Goal: Transaction & Acquisition: Purchase product/service

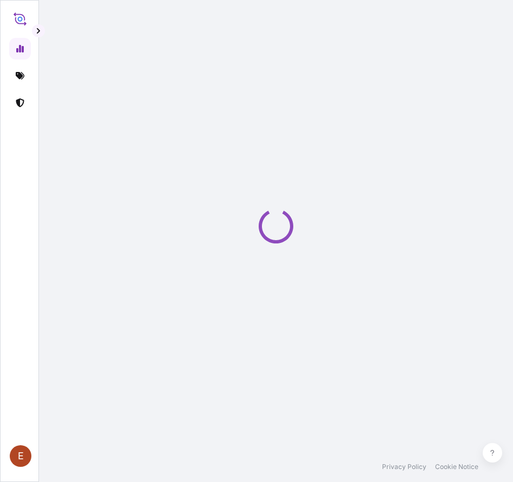
select select "2025"
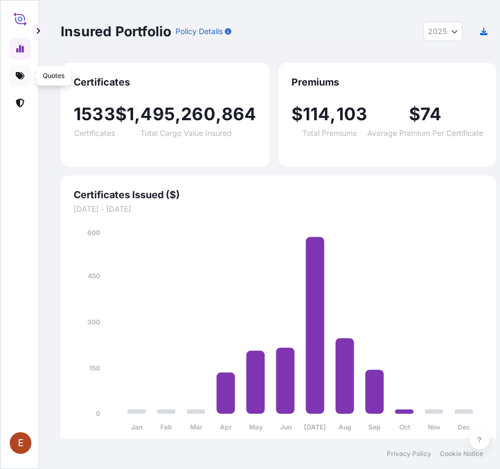
click at [19, 74] on icon at bounding box center [20, 76] width 9 height 8
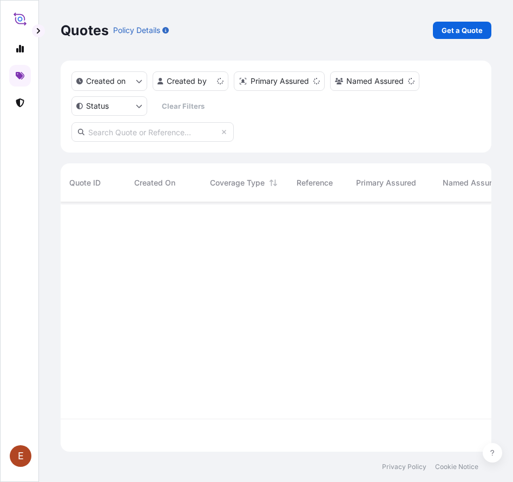
scroll to position [242, 417]
click at [452, 28] on p "Get a Quote" at bounding box center [462, 30] width 41 height 11
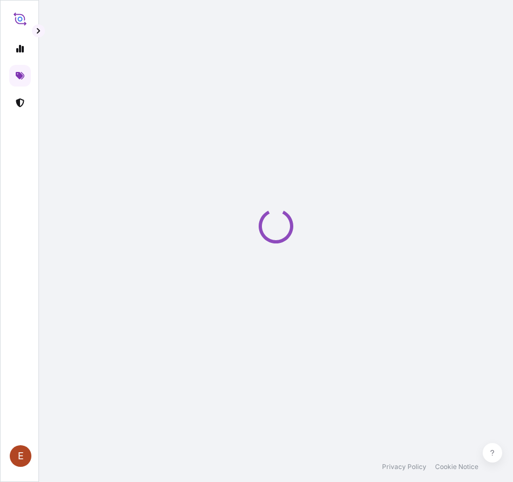
select select "AIR"
select select "27"
select select "Transit"
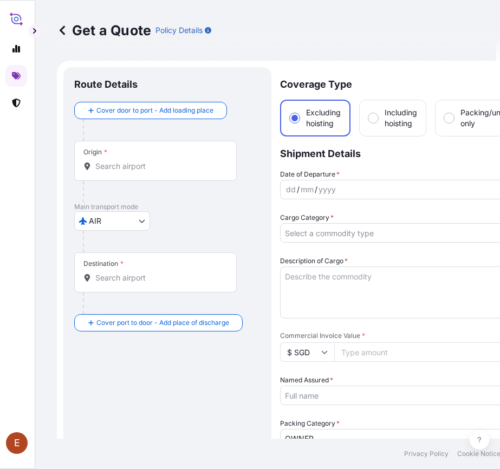
scroll to position [17, 0]
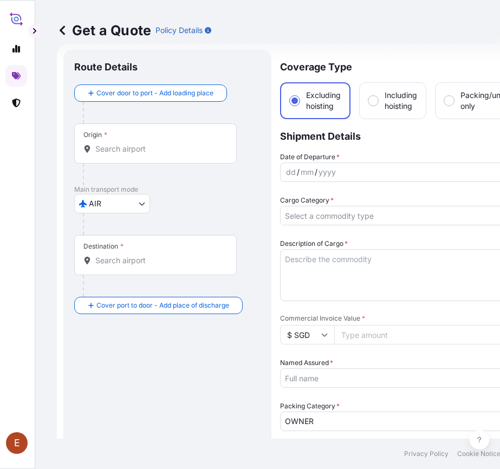
click at [154, 144] on input "Origin *" at bounding box center [159, 148] width 128 height 11
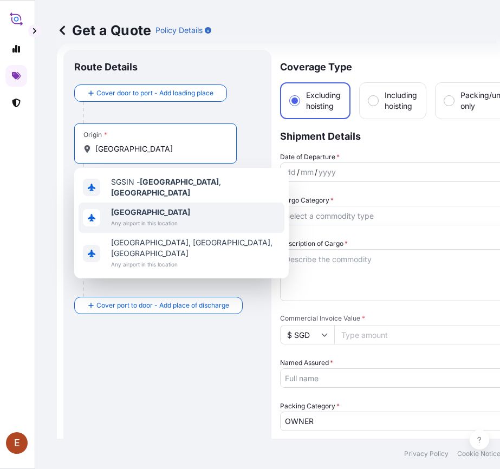
click at [160, 213] on span "[GEOGRAPHIC_DATA]" at bounding box center [150, 212] width 79 height 11
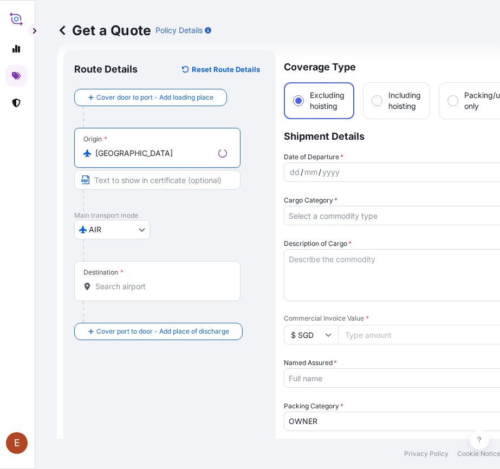
type input "[GEOGRAPHIC_DATA]"
click at [129, 283] on input "Destination *" at bounding box center [161, 286] width 132 height 11
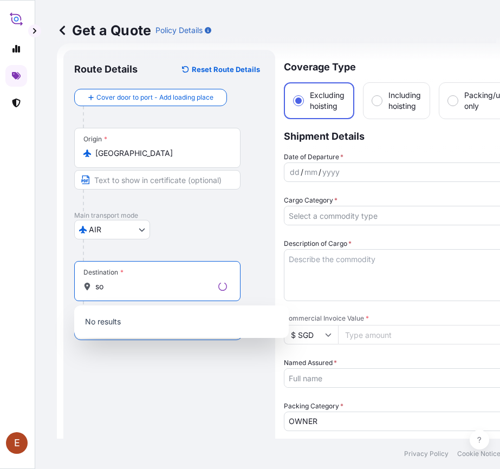
type input "s"
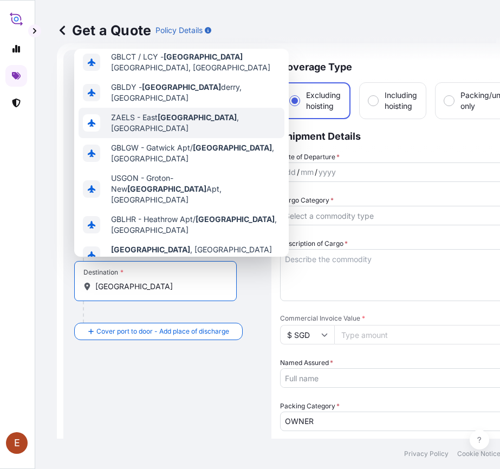
scroll to position [81, 0]
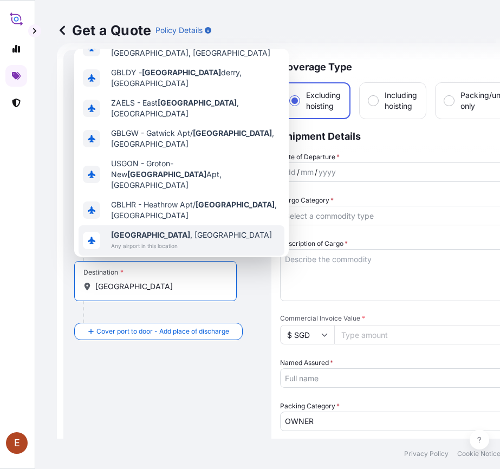
click at [161, 240] on span "Any airport in this location" at bounding box center [191, 245] width 161 height 11
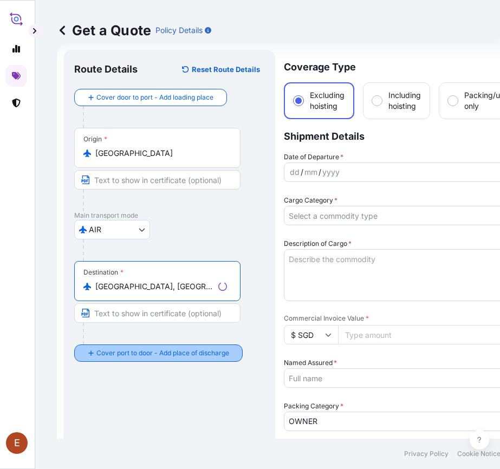
type input "[GEOGRAPHIC_DATA], [GEOGRAPHIC_DATA]"
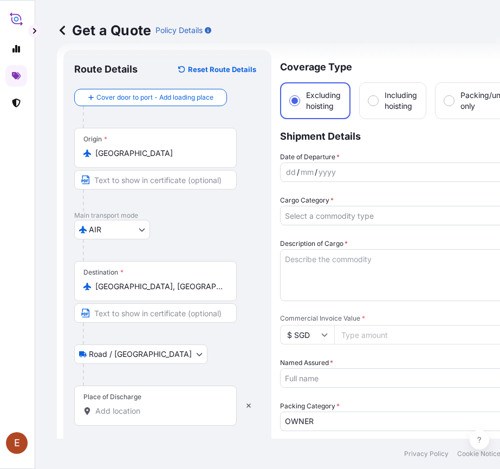
click at [136, 418] on div "Place of Discharge" at bounding box center [155, 406] width 162 height 40
click at [136, 416] on input "Place of Discharge" at bounding box center [159, 411] width 128 height 11
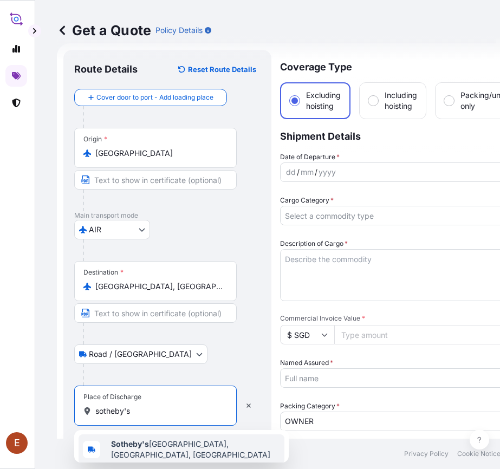
click at [152, 447] on span "Sotheby's [GEOGRAPHIC_DATA], [GEOGRAPHIC_DATA], [GEOGRAPHIC_DATA], [GEOGRAPHIC_…" at bounding box center [195, 450] width 169 height 22
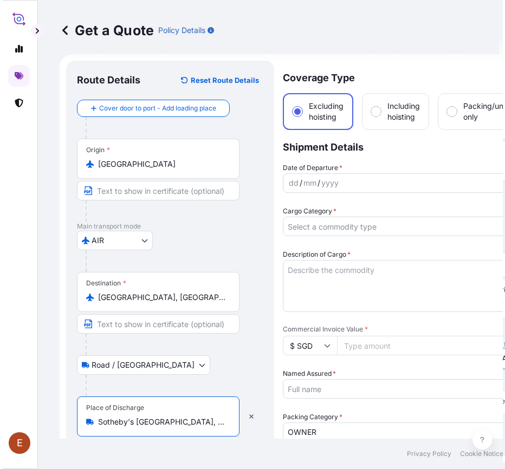
scroll to position [0, 0]
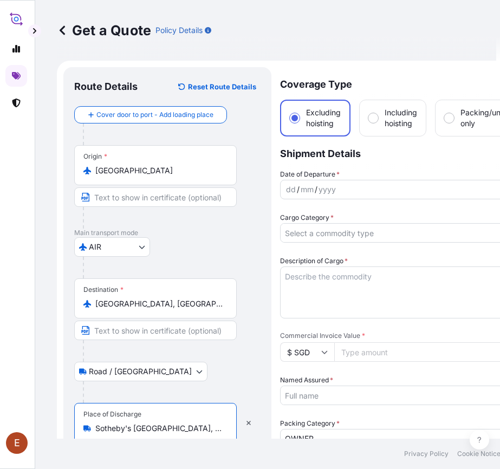
type input "Sotheby's [GEOGRAPHIC_DATA], [GEOGRAPHIC_DATA], [GEOGRAPHIC_DATA], [GEOGRAPHIC_…"
click at [323, 194] on div "yyyy" at bounding box center [326, 189] width 19 height 13
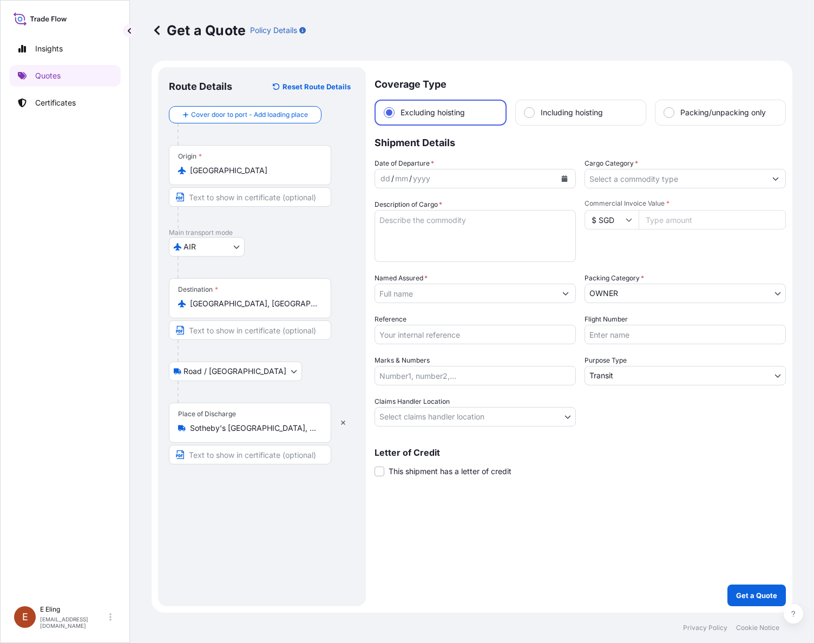
click at [120, 29] on div "Insights Quotes Certificates" at bounding box center [65, 314] width 112 height 572
click at [125, 31] on button "button" at bounding box center [129, 30] width 13 height 13
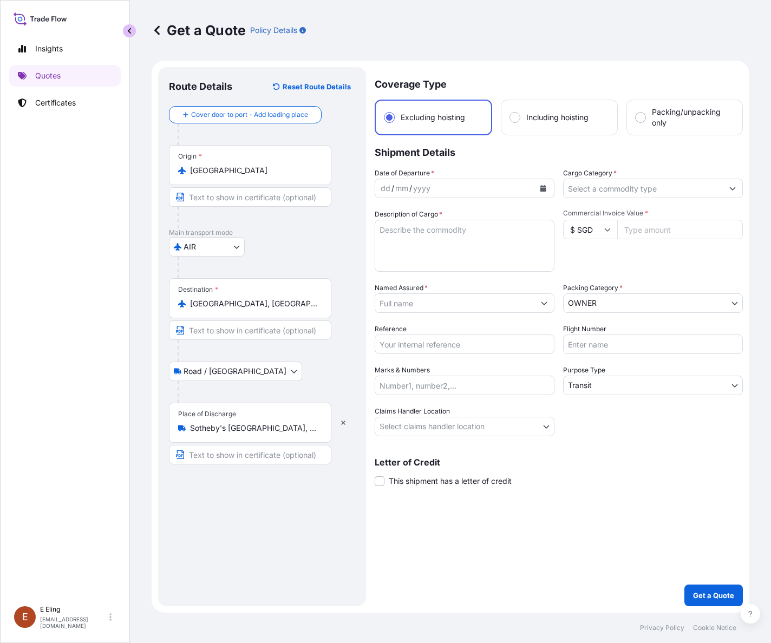
click at [125, 32] on button "button" at bounding box center [129, 30] width 13 height 13
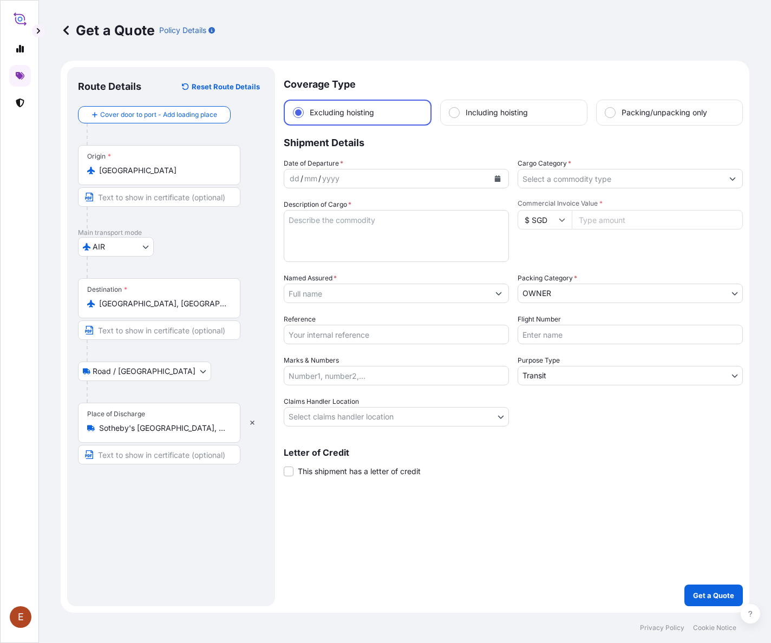
click at [492, 174] on button "Calendar" at bounding box center [497, 178] width 17 height 17
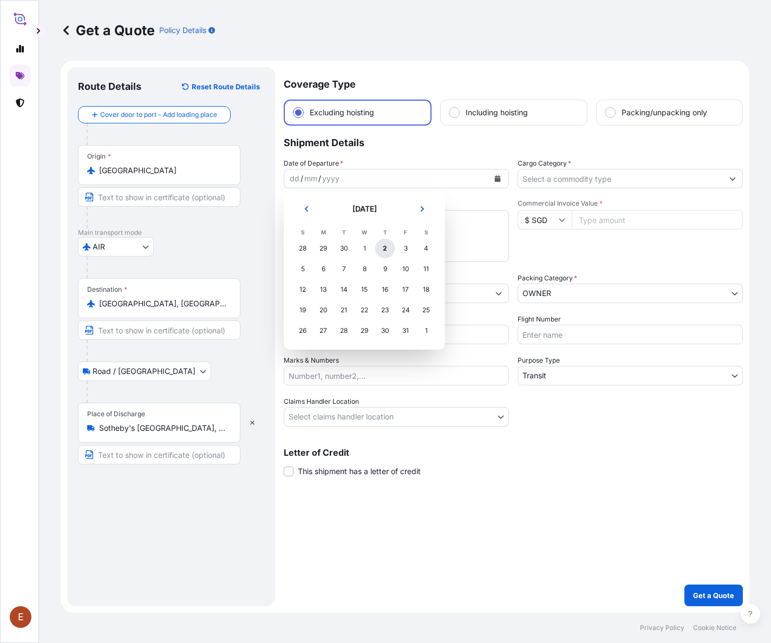
click at [382, 252] on div "2" at bounding box center [384, 248] width 19 height 19
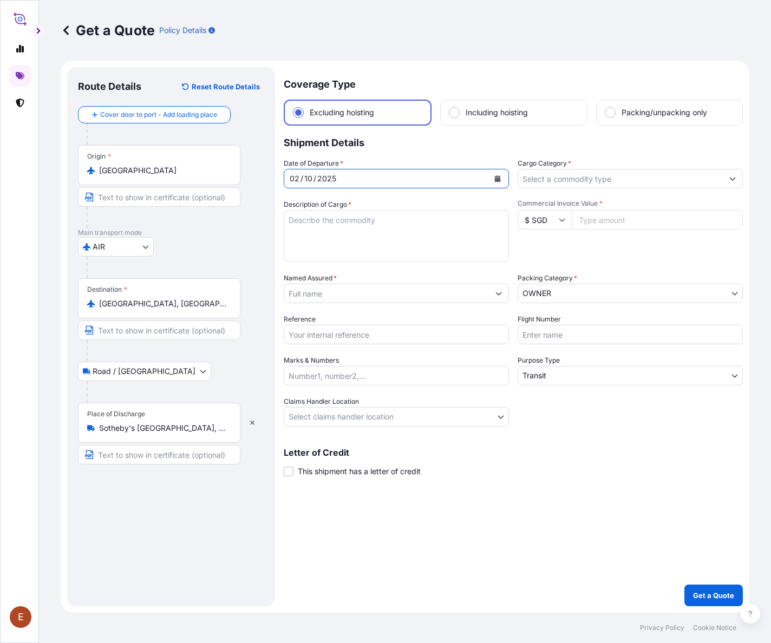
click at [513, 178] on icon "Show suggestions" at bounding box center [732, 178] width 6 height 6
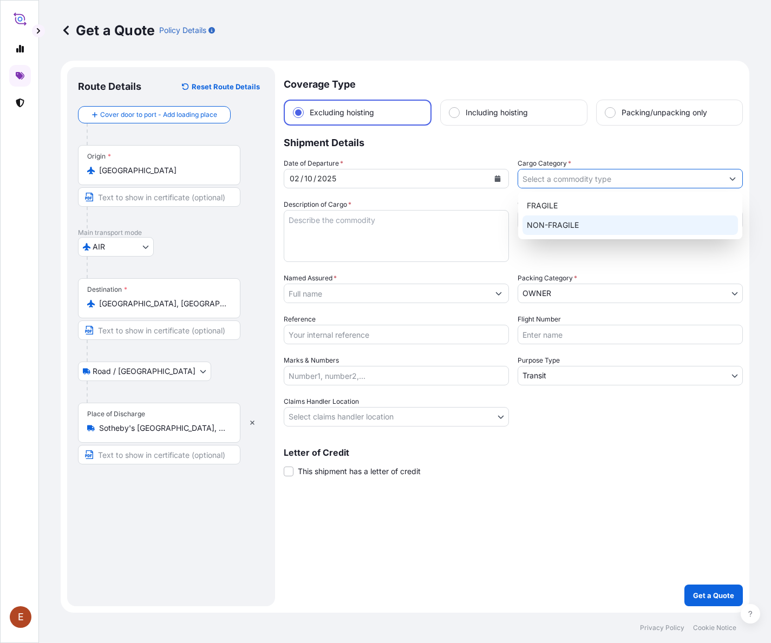
click at [513, 219] on div "NON-FRAGILE" at bounding box center [630, 225] width 215 height 19
type input "NON-FRAGILE"
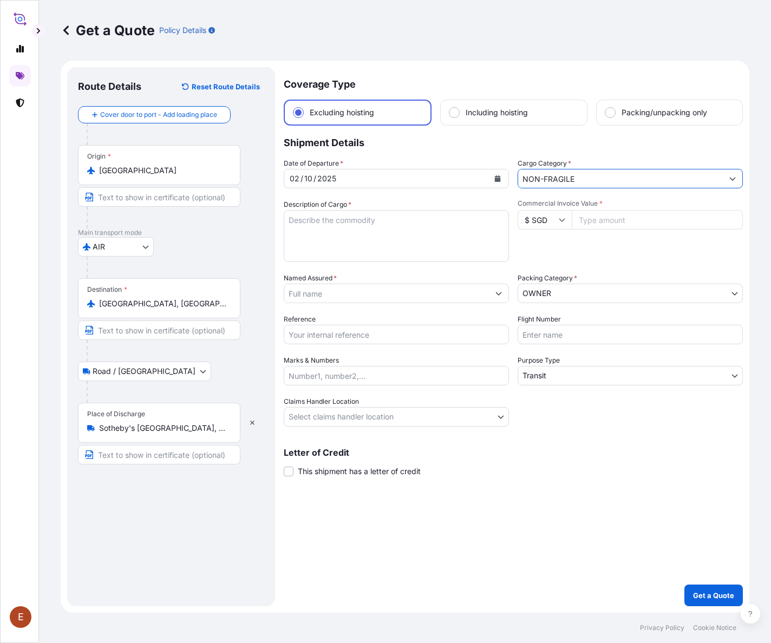
click at [338, 234] on textarea "Description of Cargo *" at bounding box center [396, 236] width 225 height 52
click at [304, 234] on textarea "Transit via Air" at bounding box center [396, 236] width 225 height 52
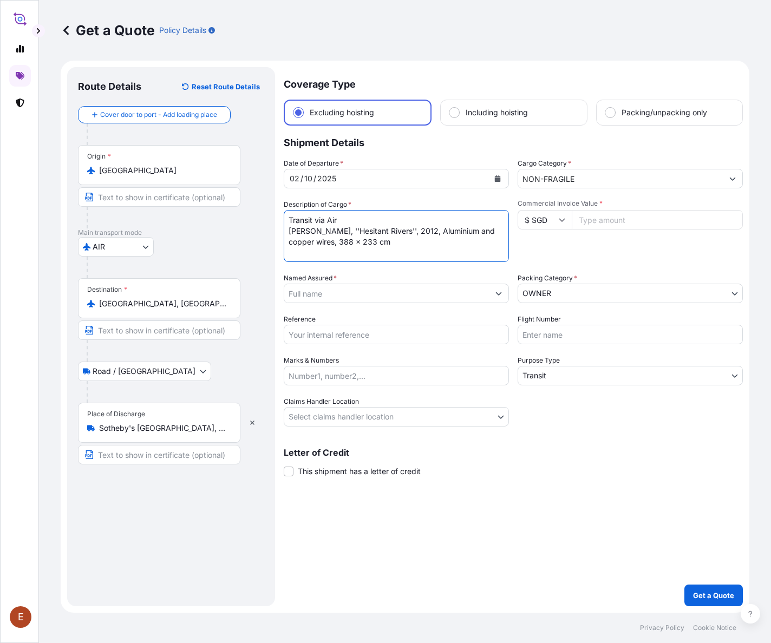
click at [433, 233] on textarea "Transit via Air [PERSON_NAME], ''Hesitant Rivers'', 2012, Aluminium and copper …" at bounding box center [396, 236] width 225 height 52
click at [440, 232] on textarea "Transit via Air [PERSON_NAME], ''Hesitant Rivers'', 2012, Aluminium and copper …" at bounding box center [396, 236] width 225 height 52
click at [360, 243] on textarea "Transit via Air [PERSON_NAME], ''Hesitant Rivers'', 2012, Aluminium and copper …" at bounding box center [396, 236] width 225 height 52
click at [330, 258] on textarea "Transit via Air [PERSON_NAME], ''Hesitant Rivers'', 2012, Aluminium and copper …" at bounding box center [396, 236] width 225 height 52
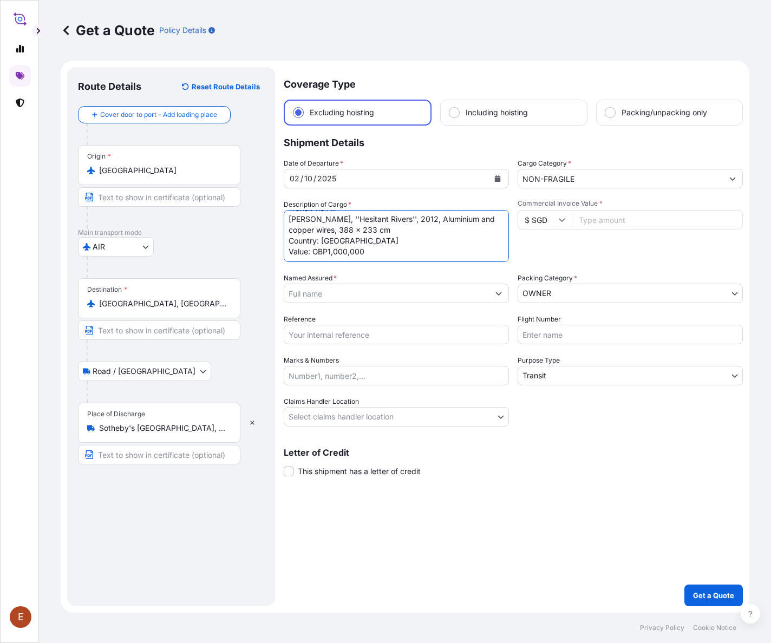
click at [329, 247] on textarea "Transit via Air [PERSON_NAME], ''Hesitant Rivers'', 2012, Aluminium and copper …" at bounding box center [396, 236] width 225 height 52
click at [379, 250] on textarea "Transit via Air [PERSON_NAME], ''Hesitant Rivers'', 2012, Aluminium and copper …" at bounding box center [396, 236] width 225 height 52
click at [371, 250] on textarea "Transit via Air [PERSON_NAME], ''Hesitant Rivers'', 2012, Aluminium and copper …" at bounding box center [396, 236] width 225 height 52
drag, startPoint x: 369, startPoint y: 248, endPoint x: 406, endPoint y: 249, distance: 36.8
click at [406, 249] on textarea "Transit via Air [PERSON_NAME], ''Hesitant Rivers'', 2012, Aluminium and copper …" at bounding box center [396, 236] width 225 height 52
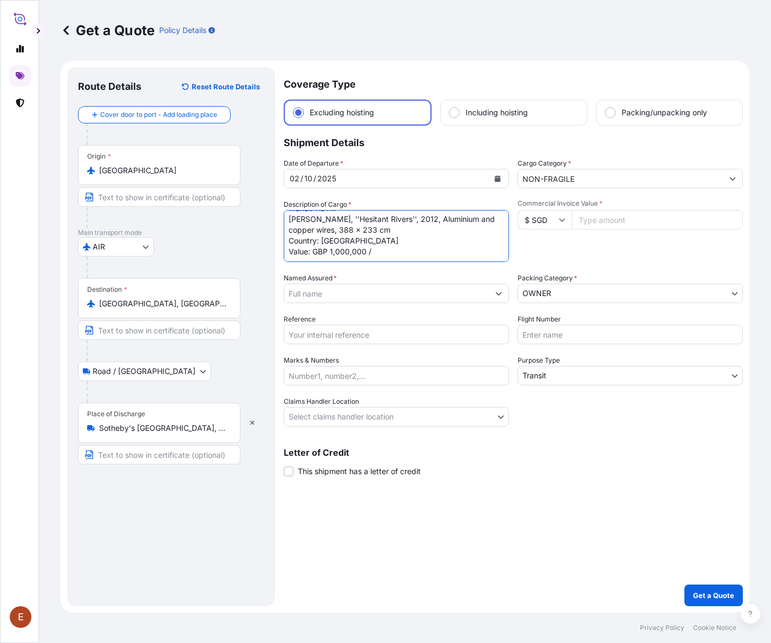
paste textarea "SGD 1,720,000.00"
type textarea "Transit via Air [PERSON_NAME], ''Hesitant Rivers'', 2012, Aluminium and copper …"
click at [513, 224] on input "Commercial Invoice Value *" at bounding box center [657, 219] width 171 height 19
paste input "1720000.00"
type input "1720000.00"
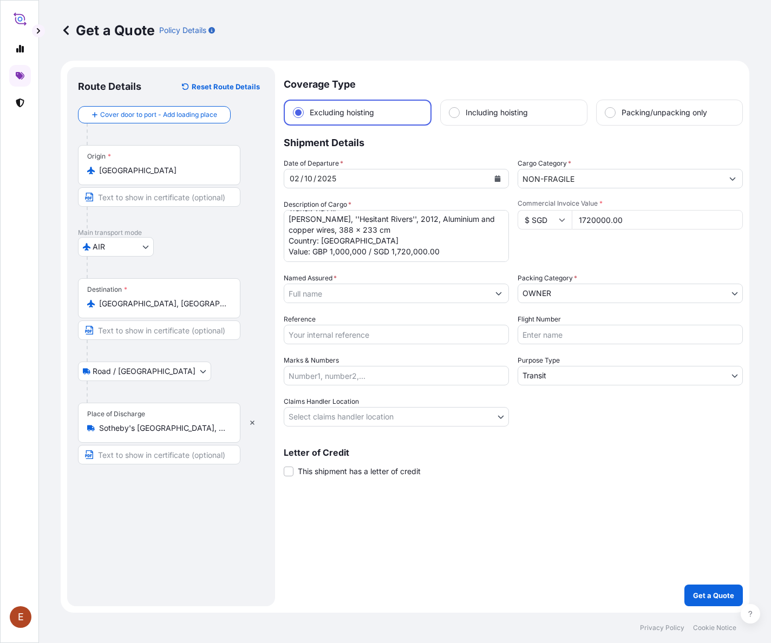
click at [413, 297] on input "Named Assured *" at bounding box center [386, 293] width 205 height 19
click at [388, 288] on input "SOTHEBY'S [GEOGRAPHIC_DATA]" at bounding box center [386, 293] width 205 height 19
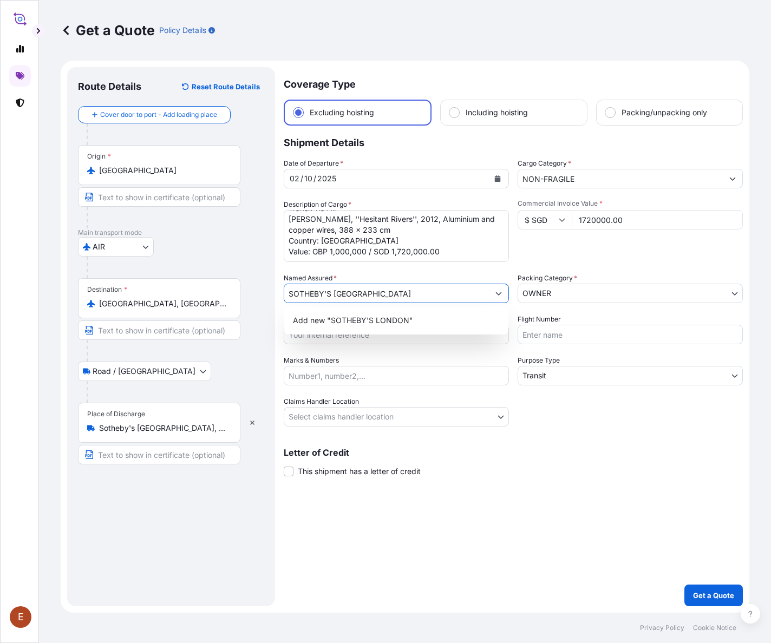
drag, startPoint x: 388, startPoint y: 288, endPoint x: 230, endPoint y: 283, distance: 157.7
click at [230, 283] on form "Route Details Reset Route Details Cover door to port - Add loading place Place …" at bounding box center [405, 337] width 689 height 552
paste input "text"
drag, startPoint x: 397, startPoint y: 295, endPoint x: 224, endPoint y: 297, distance: 173.3
click at [224, 297] on form "Route Details Reset Route Details Cover door to port - Add loading place Place …" at bounding box center [405, 337] width 689 height 552
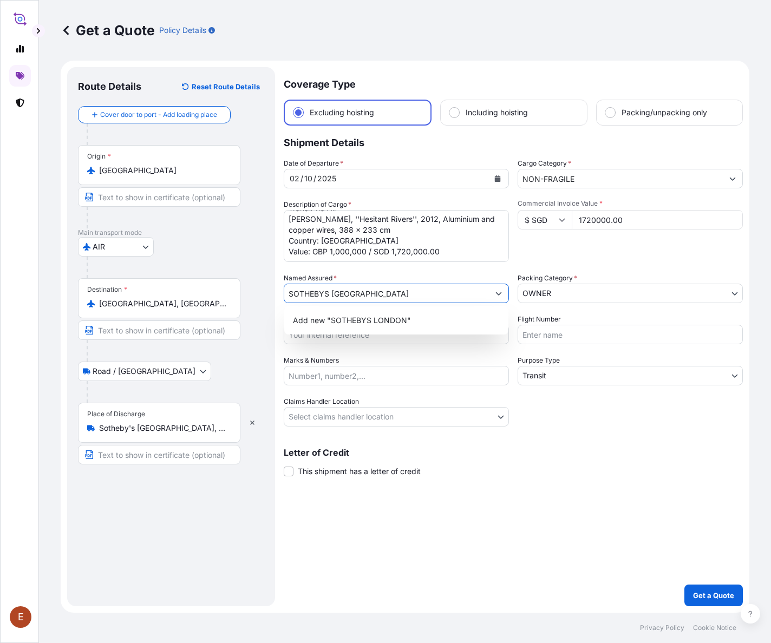
paste input "'"
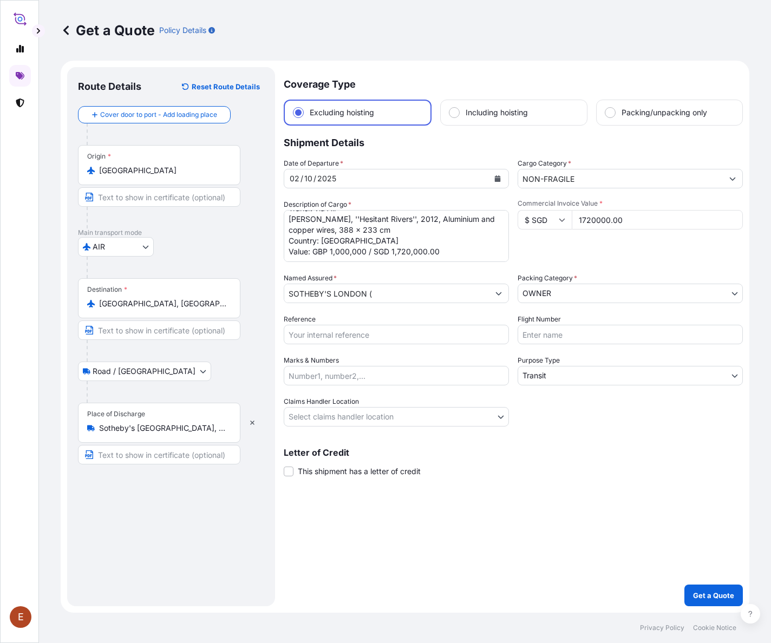
click at [408, 297] on input "SOTHEBY'S LONDON (" at bounding box center [386, 293] width 205 height 19
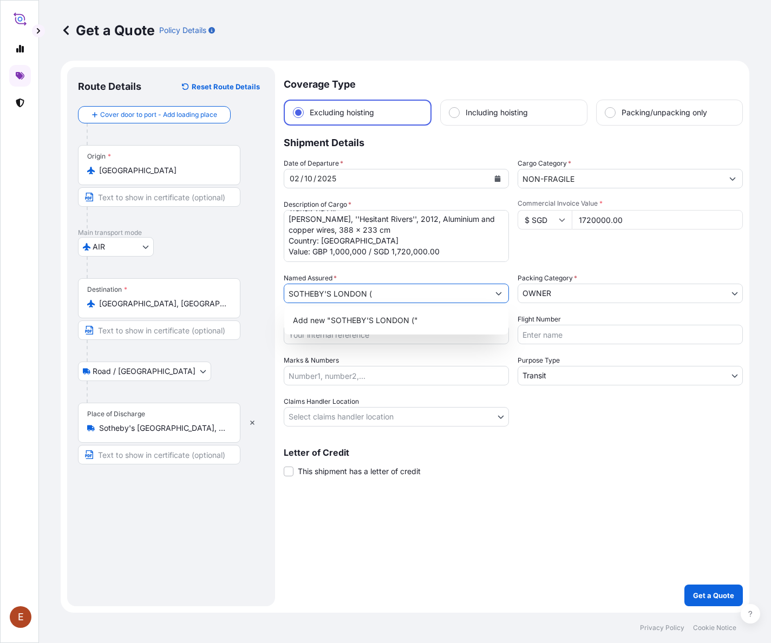
paste input "AMIM253966CWCW"
type input "SOTHEBY'S LONDON (AMIM253966CWCW)"
click at [460, 363] on div "Marks & Numbers" at bounding box center [396, 370] width 225 height 30
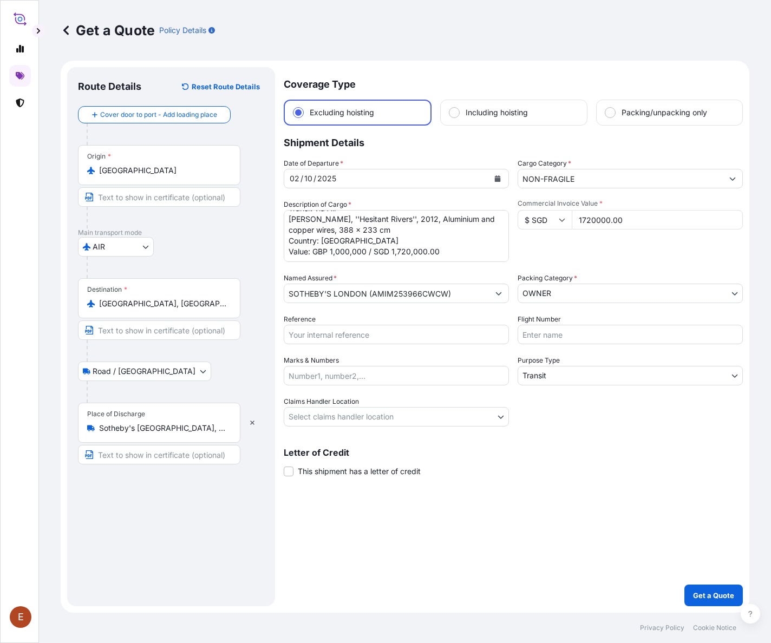
click at [414, 328] on input "Reference" at bounding box center [396, 334] width 225 height 19
paste input "AMIM253966CWCW"
type input "AMIM253966CWCW"
click at [345, 377] on input "Marks & Numbers" at bounding box center [396, 375] width 225 height 19
click at [513, 386] on div "Date of Departure * [DATE] Cargo Category * NON-FRAGILE Description of Cargo * …" at bounding box center [513, 292] width 459 height 269
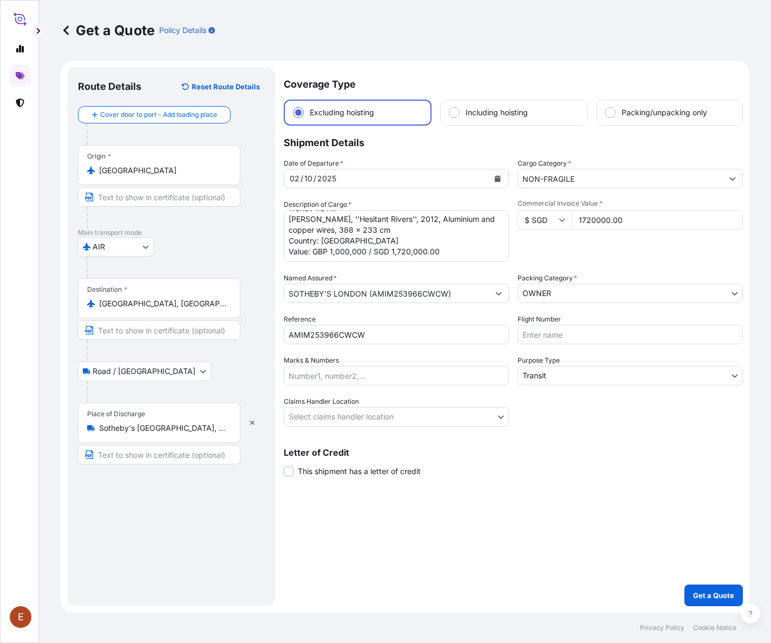
click at [405, 413] on body "1 option available. 0 options available. 1 option available. E Get a Quote Poli…" at bounding box center [385, 321] width 771 height 643
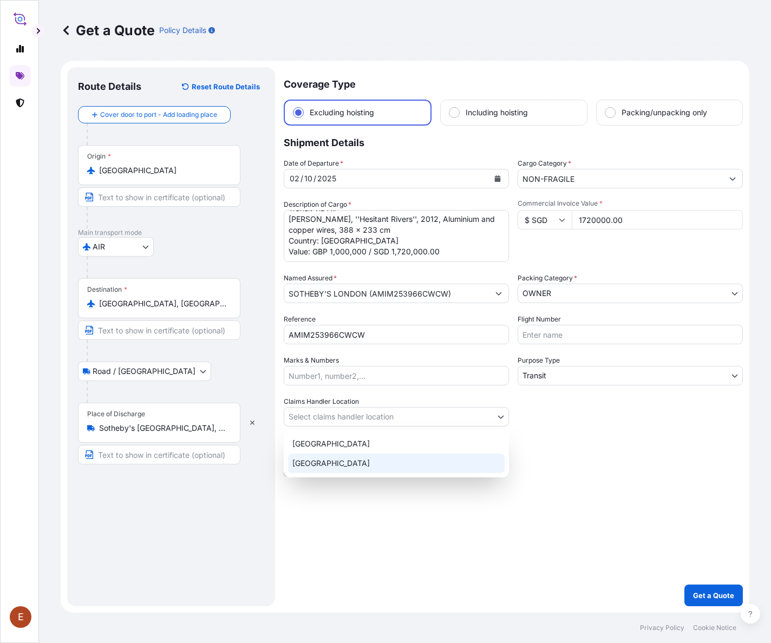
click at [332, 462] on div "[GEOGRAPHIC_DATA]" at bounding box center [396, 463] width 217 height 19
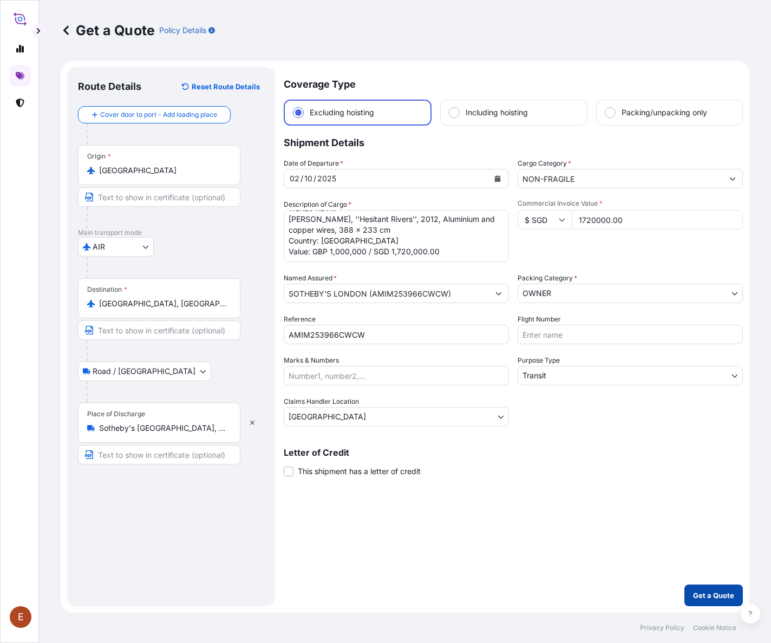
click at [513, 482] on button "Get a Quote" at bounding box center [713, 596] width 58 height 22
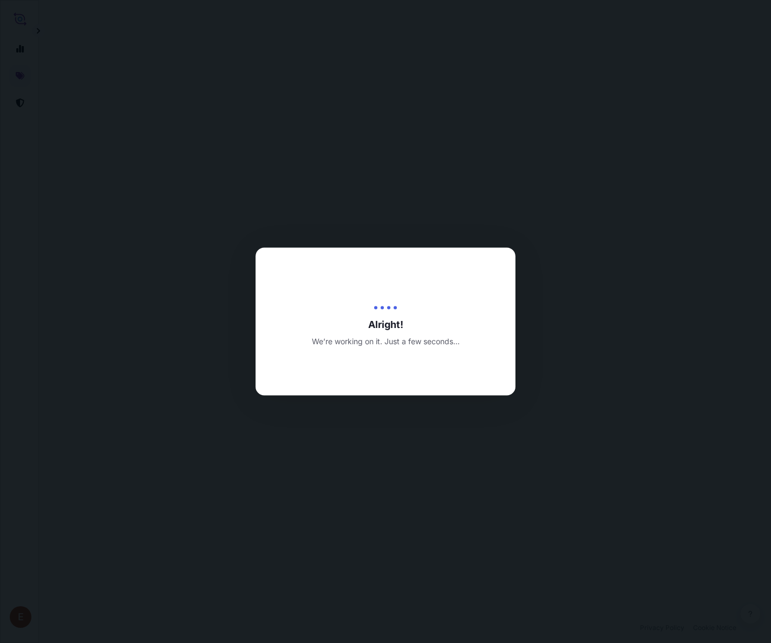
select select "AIR"
select select "Road / [GEOGRAPHIC_DATA]"
select select "Transit"
select select "[GEOGRAPHIC_DATA]"
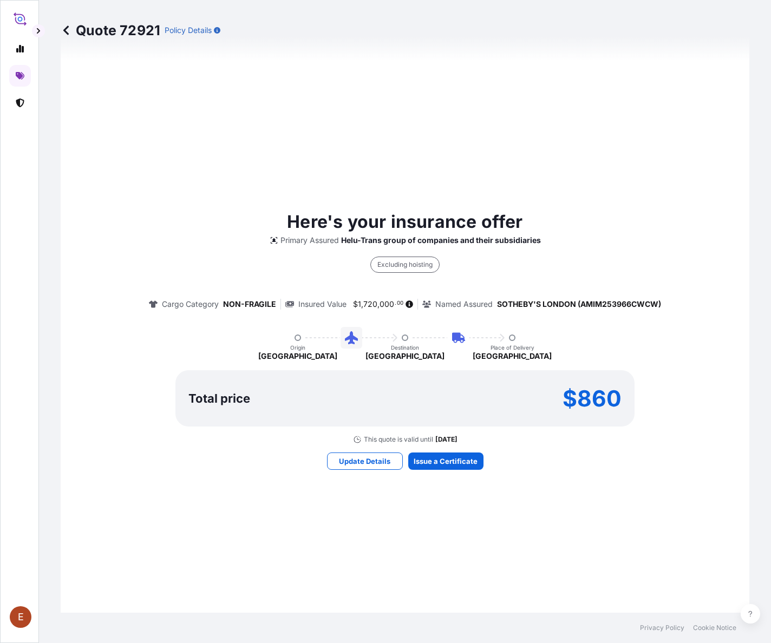
scroll to position [650, 0]
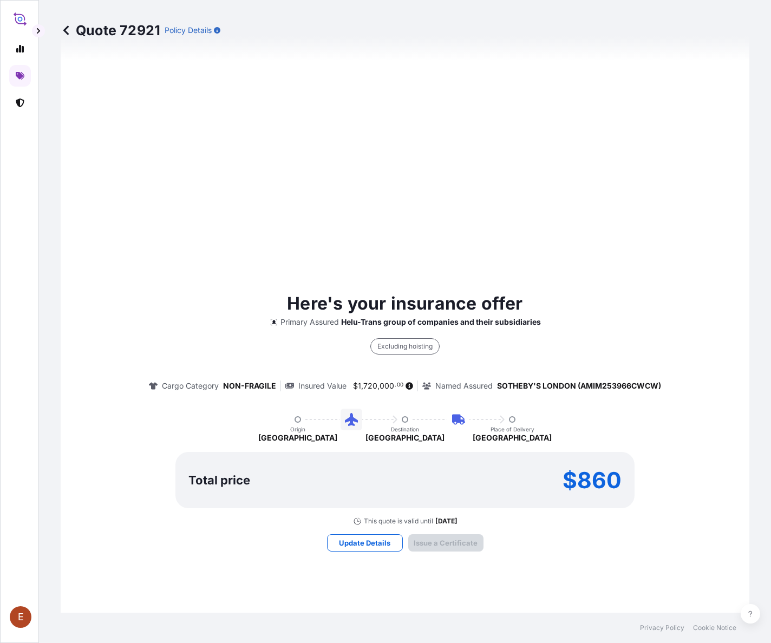
type input "[DATE]"
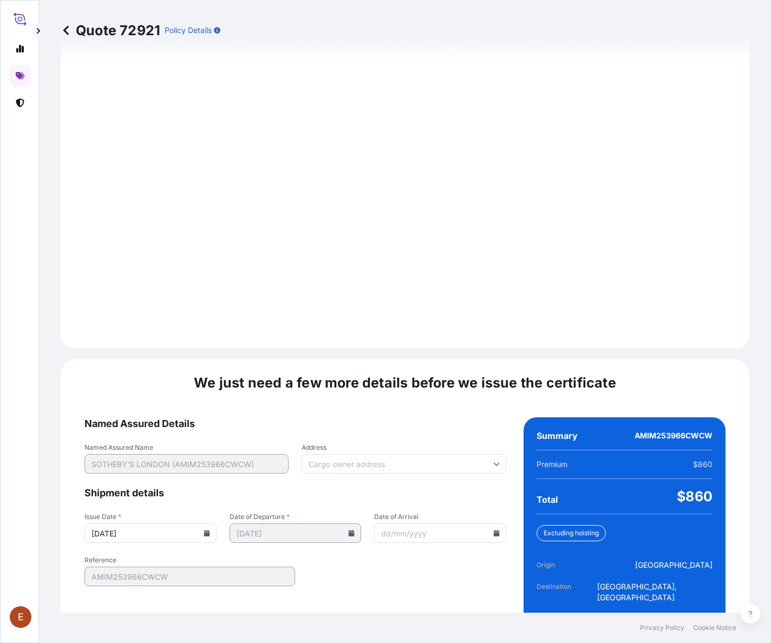
scroll to position [1310, 0]
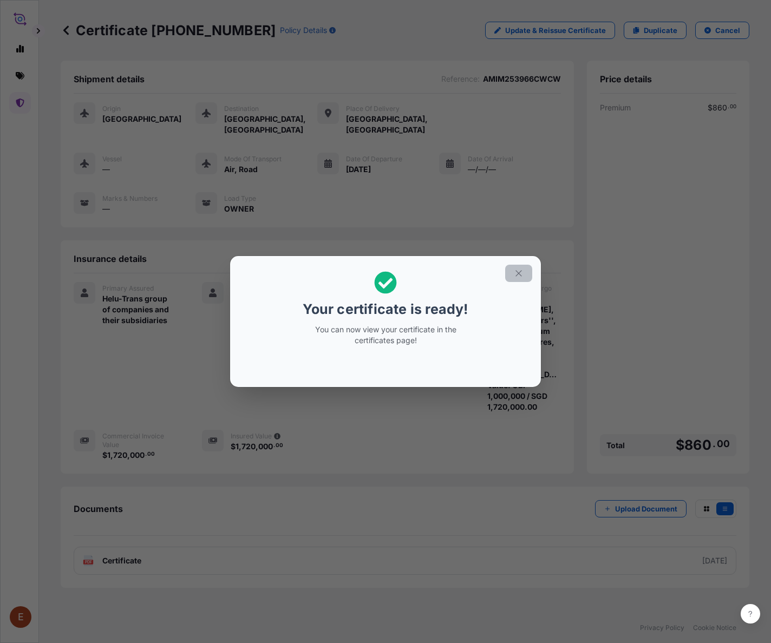
click at [513, 272] on icon "button" at bounding box center [519, 274] width 10 height 10
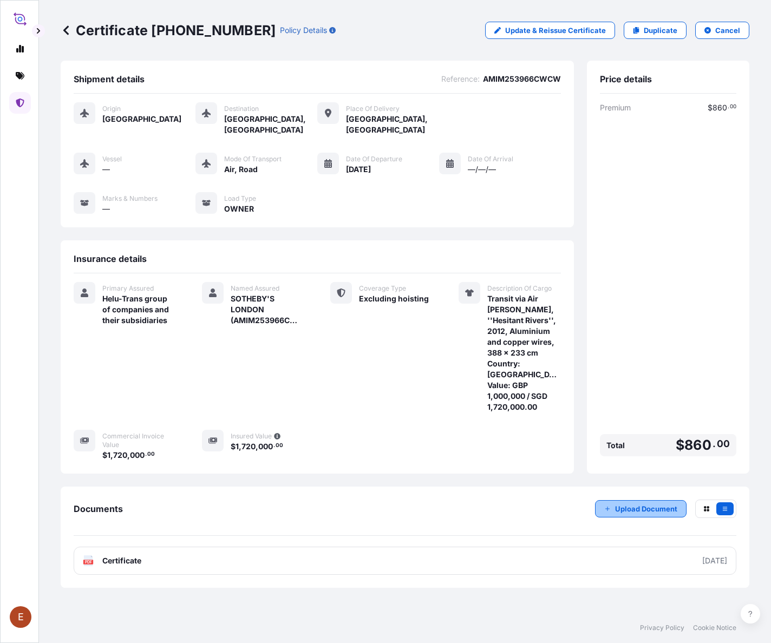
click at [513, 482] on p "Upload Document" at bounding box center [646, 509] width 62 height 11
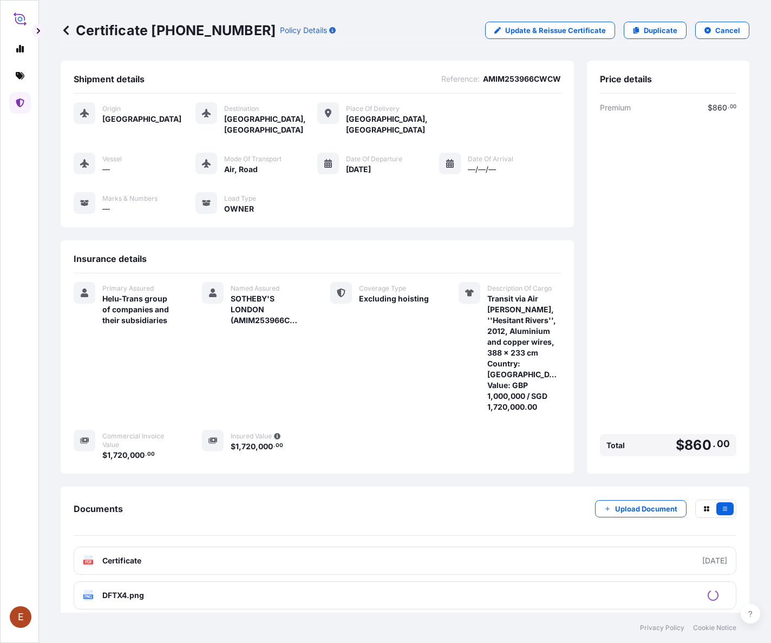
click at [513, 482] on p "Upload Document" at bounding box center [646, 509] width 62 height 11
drag, startPoint x: 269, startPoint y: 297, endPoint x: 356, endPoint y: 308, distance: 87.8
click at [304, 308] on span "SOTHEBY'S LONDON (AMIM253966CWCW)" at bounding box center [268, 309] width 74 height 32
copy span "SOTHEBY'S LONDON (AMIM253966CWCW)"
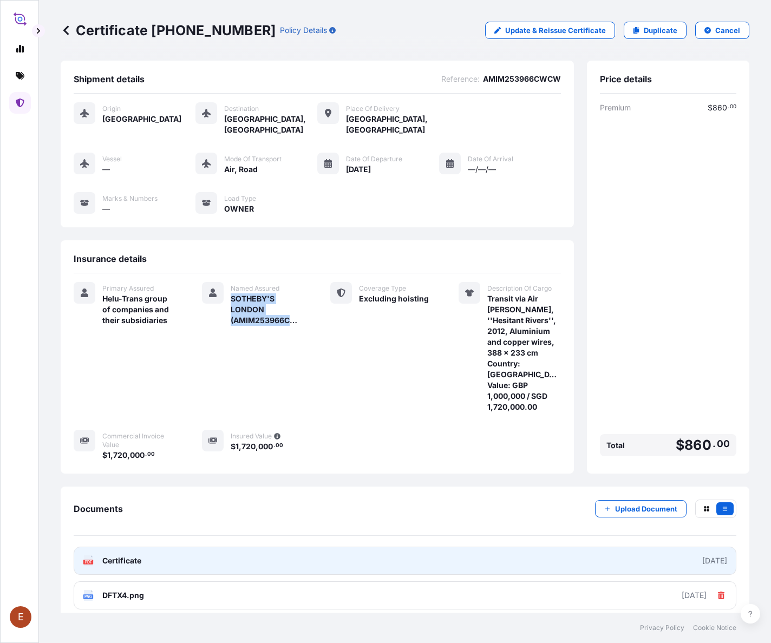
click at [204, 482] on link "PDF Certificate [DATE]" at bounding box center [405, 561] width 663 height 28
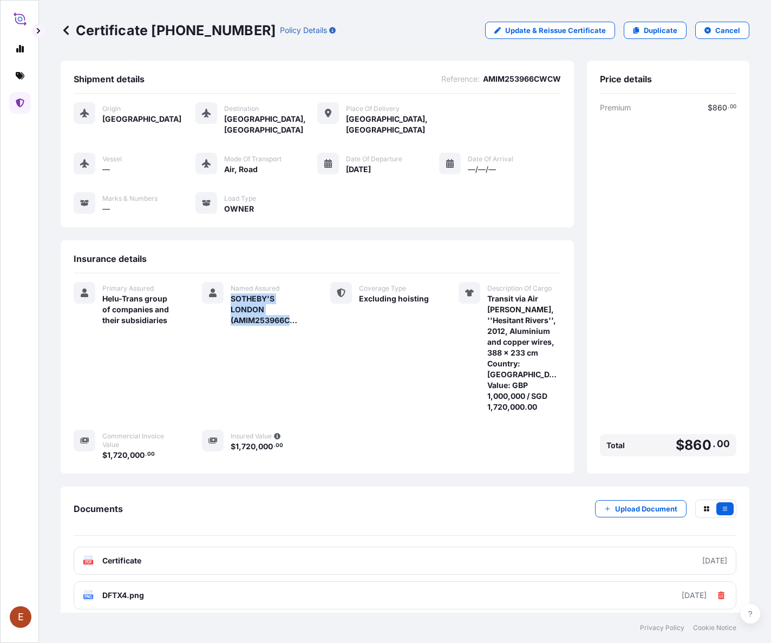
click at [176, 430] on div "Commercial Invoice Value $ 1 , 720 , 000 . 00" at bounding box center [125, 445] width 102 height 31
drag, startPoint x: 152, startPoint y: 31, endPoint x: 245, endPoint y: 32, distance: 93.1
click at [245, 32] on div "Certificate [PHONE_NUMBER] Policy Details" at bounding box center [198, 30] width 275 height 17
copy p "[PHONE_NUMBER]"
click at [22, 73] on icon at bounding box center [20, 75] width 9 height 9
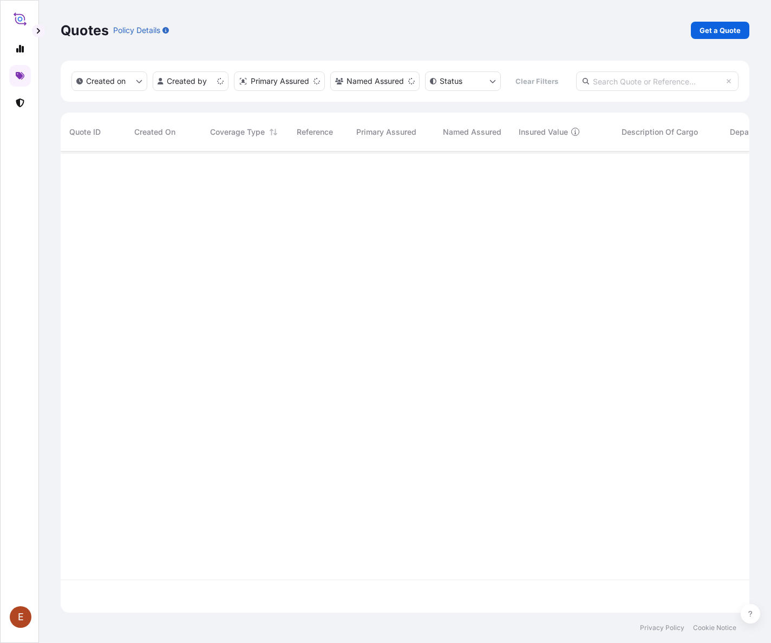
scroll to position [449, 670]
click at [513, 35] on p "Get a Quote" at bounding box center [720, 30] width 41 height 11
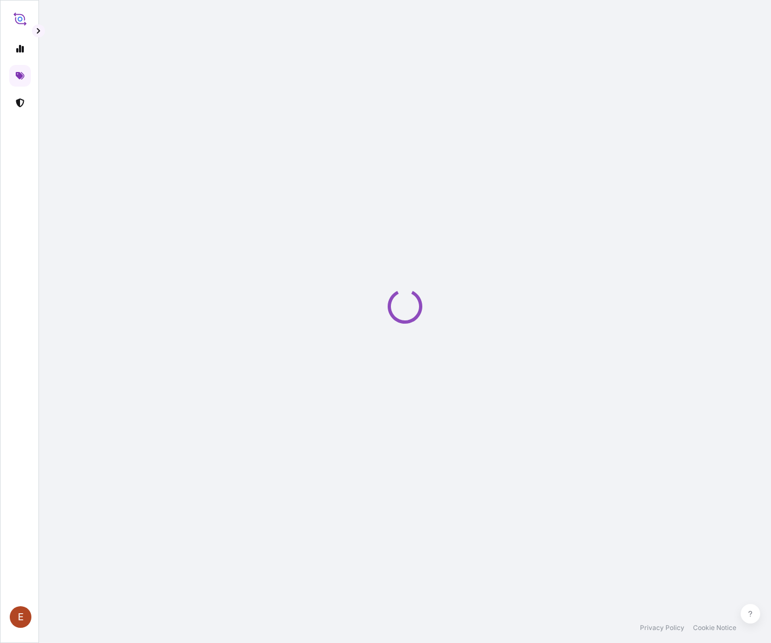
select select "AIR"
select select "27"
select select "Transit"
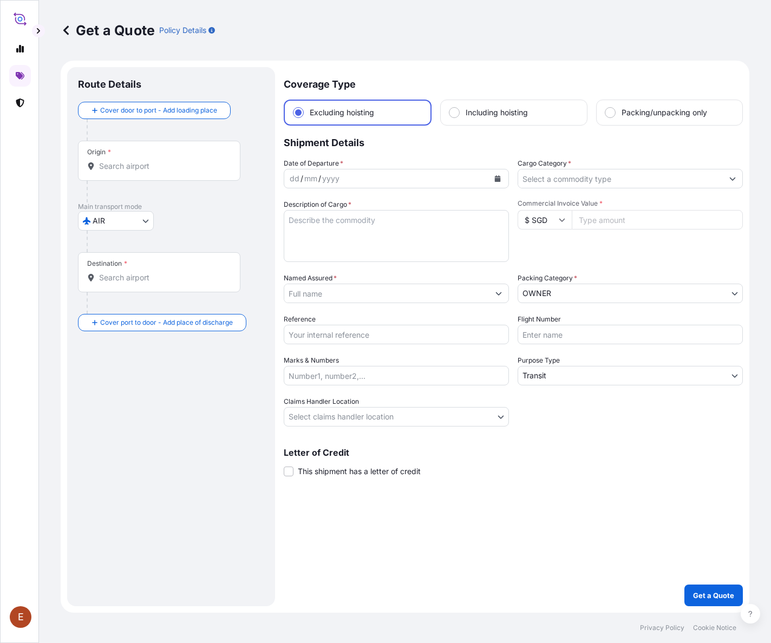
click at [143, 159] on div "Origin *" at bounding box center [159, 161] width 162 height 40
click at [143, 161] on input "Origin *" at bounding box center [163, 166] width 128 height 11
click at [143, 165] on input "Origin * Please select an origin" at bounding box center [163, 166] width 128 height 11
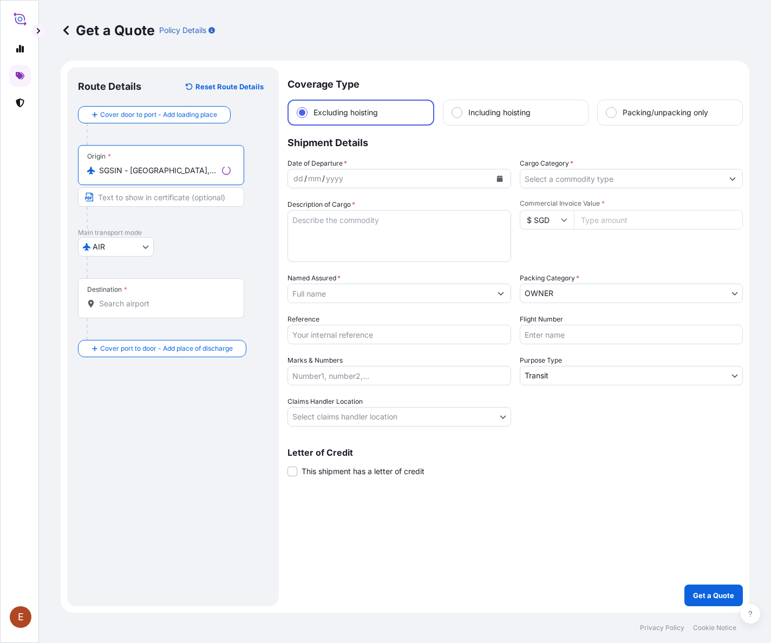
type input "SGSIN - [GEOGRAPHIC_DATA], [GEOGRAPHIC_DATA]"
click at [132, 302] on input "Destination *" at bounding box center [165, 303] width 132 height 11
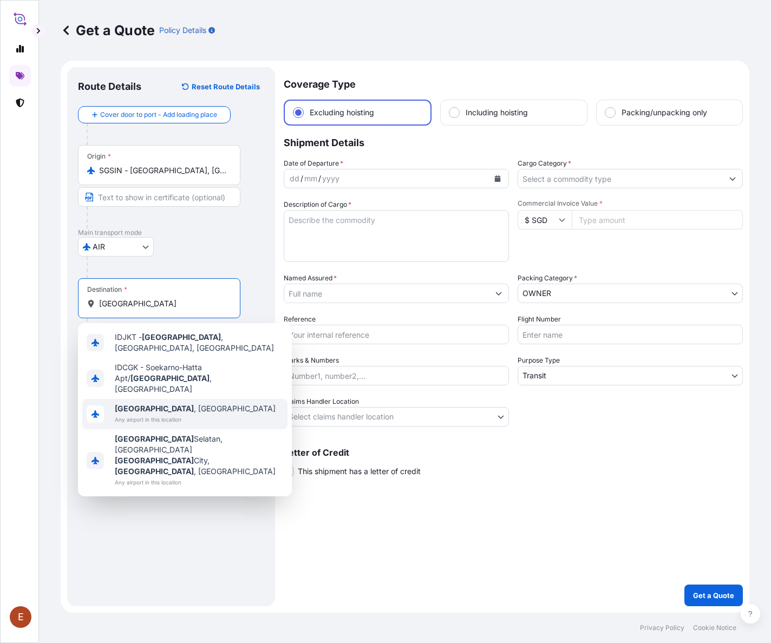
click at [167, 403] on span "[GEOGRAPHIC_DATA] , [GEOGRAPHIC_DATA]" at bounding box center [195, 408] width 161 height 11
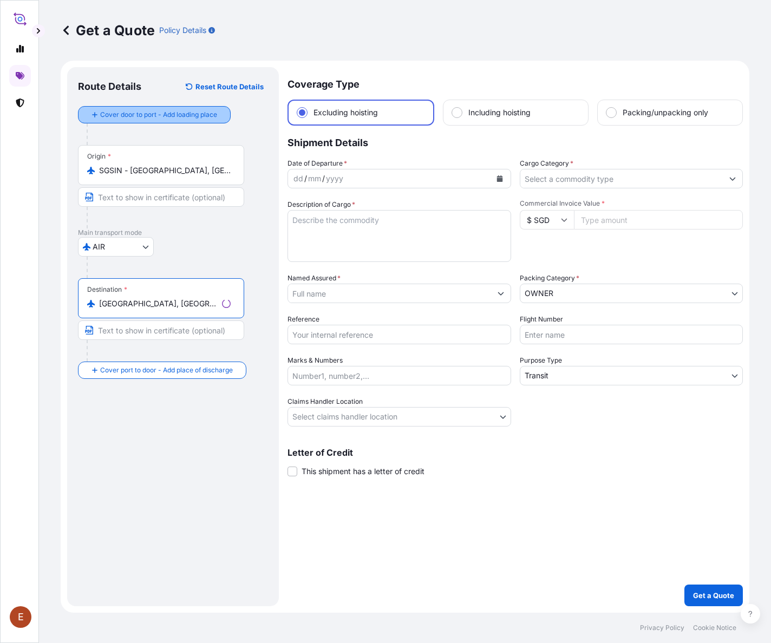
type input "[GEOGRAPHIC_DATA], [GEOGRAPHIC_DATA]"
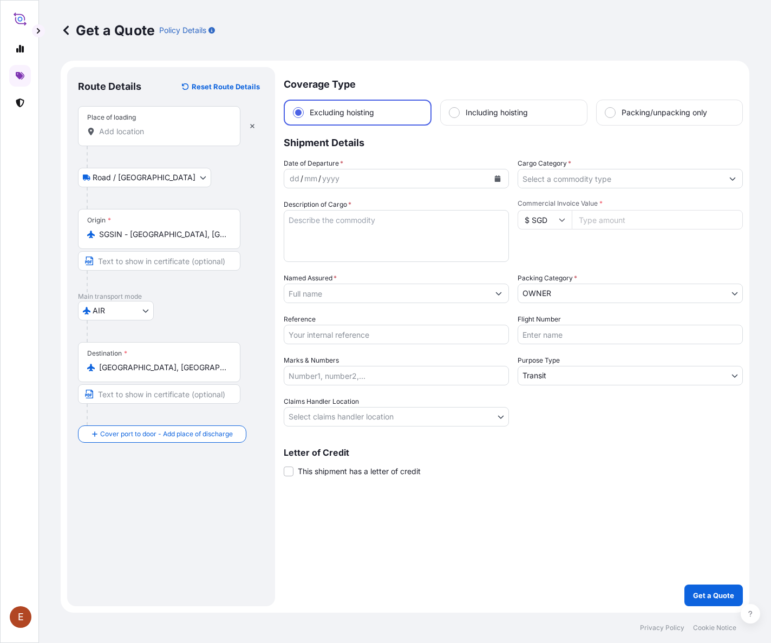
click at [133, 136] on input "Place of loading" at bounding box center [163, 131] width 128 height 11
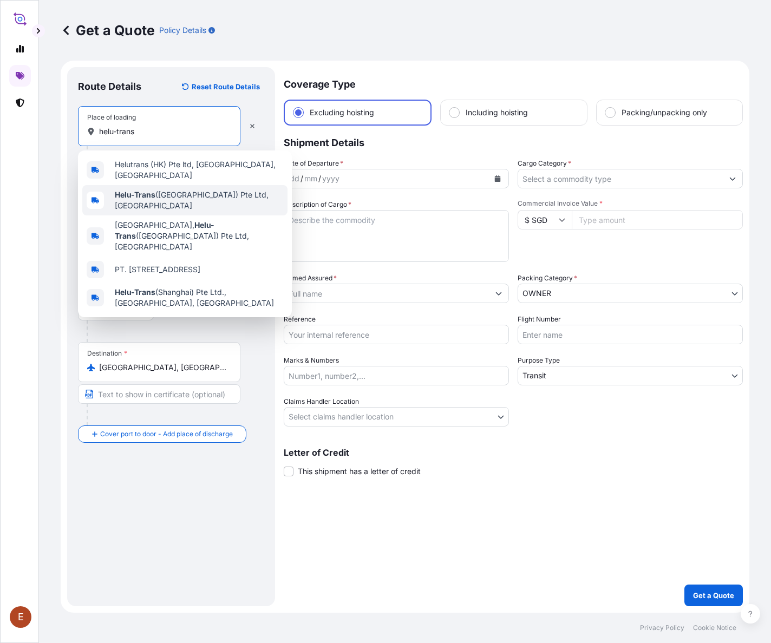
click at [167, 198] on span "Helu-Trans ([GEOGRAPHIC_DATA]) Pte Ltd, [GEOGRAPHIC_DATA]" at bounding box center [199, 201] width 168 height 22
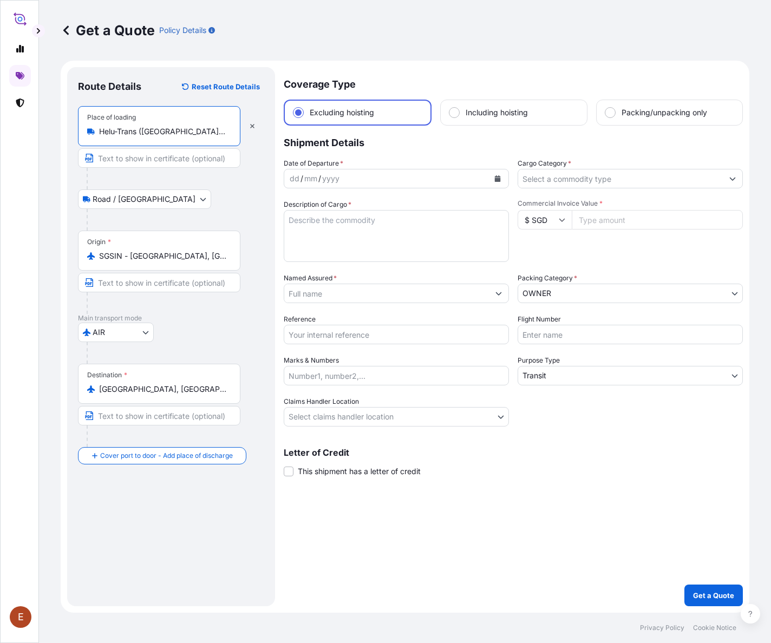
type input "Helu-Trans ([GEOGRAPHIC_DATA]) Pte Ltd, [GEOGRAPHIC_DATA]"
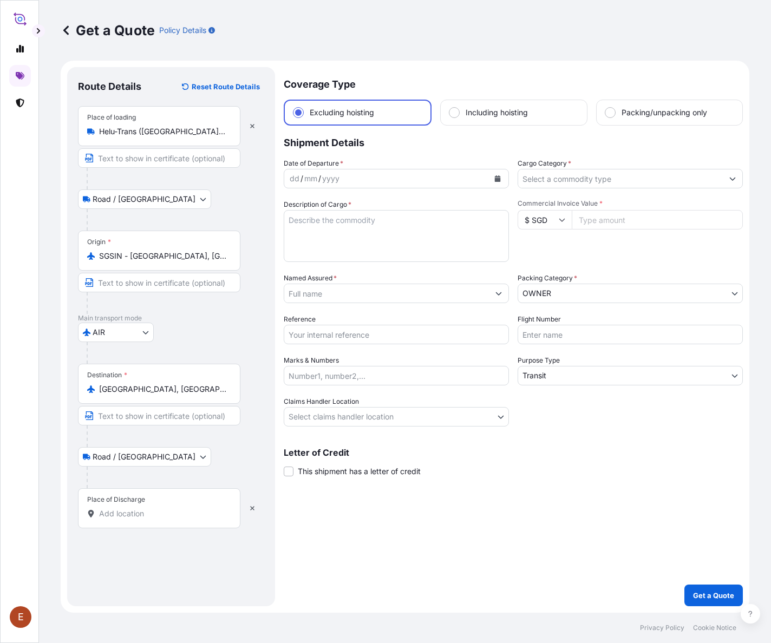
click at [145, 482] on input "Place of Discharge" at bounding box center [163, 513] width 128 height 11
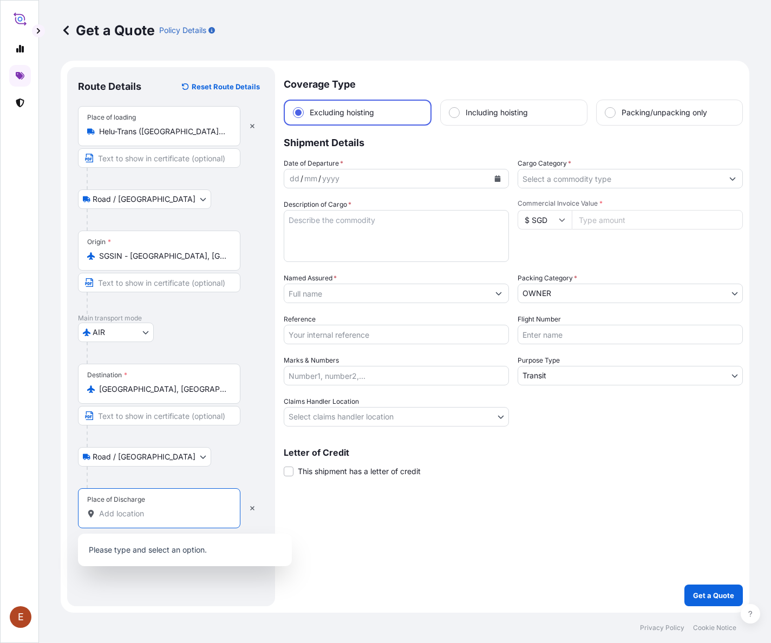
paste input "United Overseas Bank Limited"
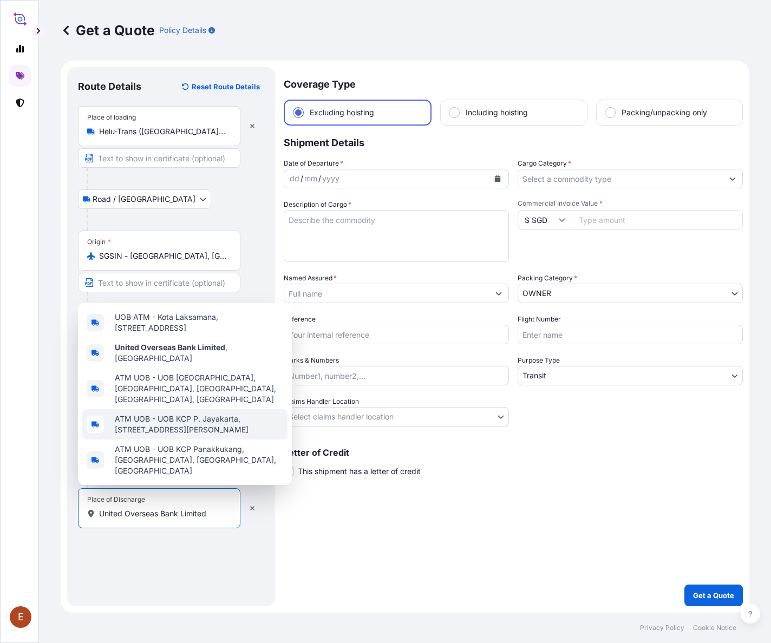
scroll to position [6, 0]
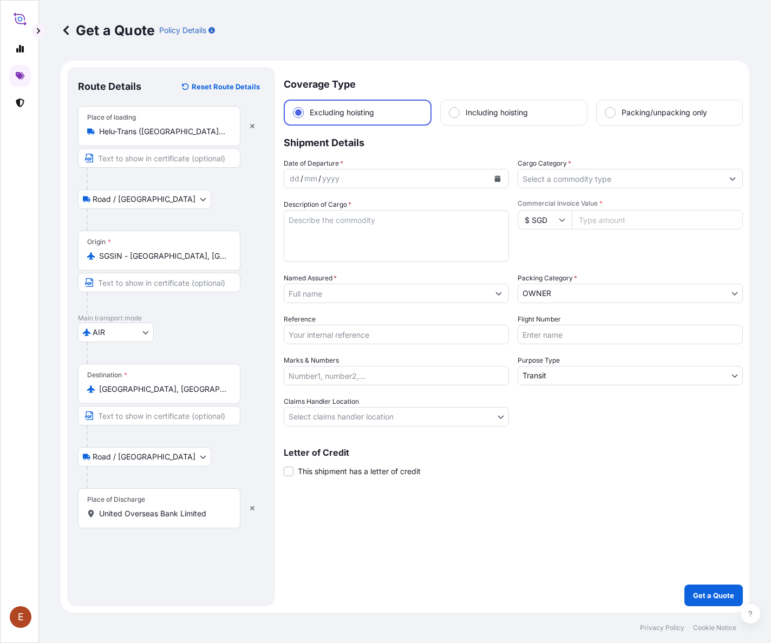
click at [128, 482] on input "United Overseas Bank Limited" at bounding box center [163, 513] width 128 height 11
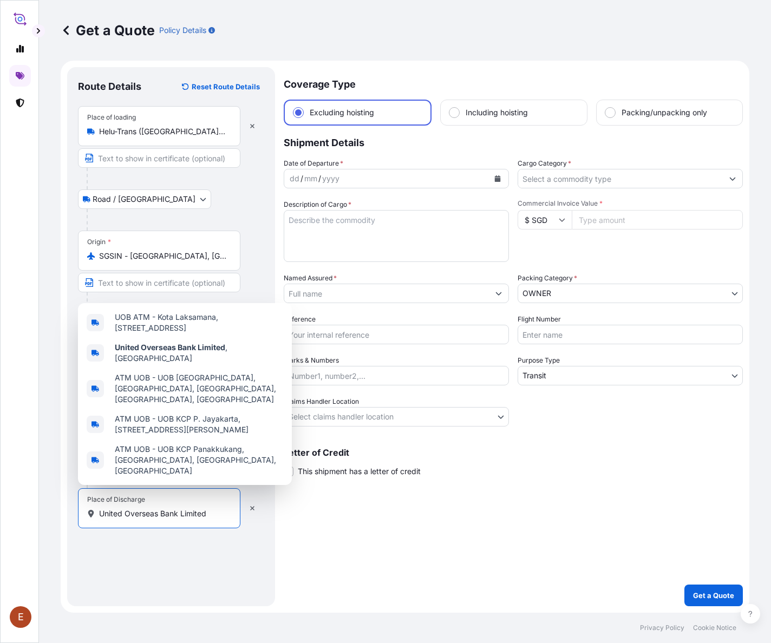
click at [128, 482] on input "United Overseas Bank Limited" at bounding box center [163, 513] width 128 height 11
paste input "PT Bank UOB [GEOGRAPHIC_DATA], [GEOGRAPHIC_DATA] 12 th Floor Jl. [PERSON_NAME][…"
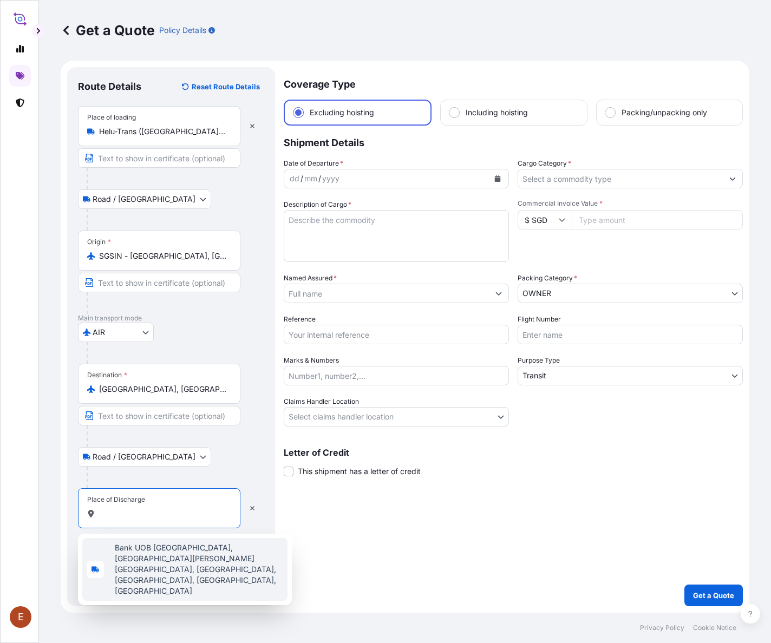
click at [124, 482] on span "Bank UOB [GEOGRAPHIC_DATA], [GEOGRAPHIC_DATA][PERSON_NAME][GEOGRAPHIC_DATA], [G…" at bounding box center [199, 570] width 168 height 54
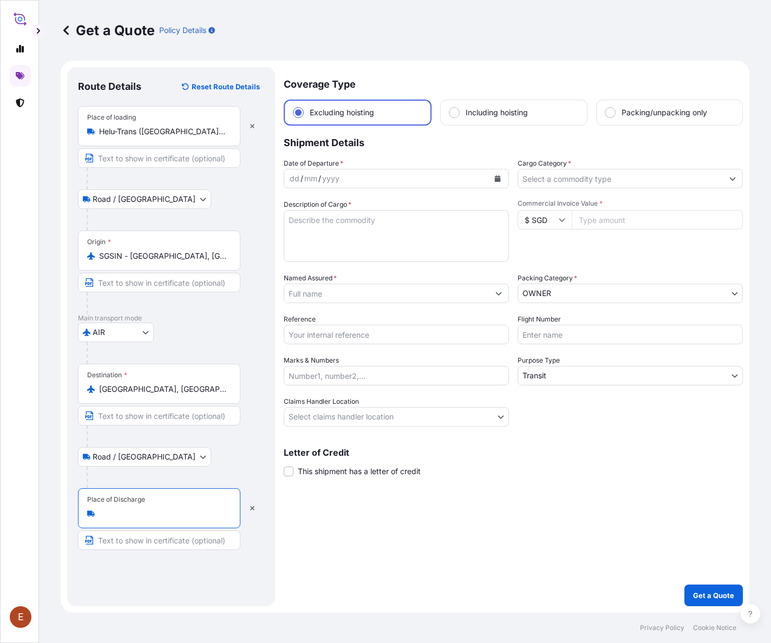
type input "Bank UOB [GEOGRAPHIC_DATA], [GEOGRAPHIC_DATA][PERSON_NAME][GEOGRAPHIC_DATA], [G…"
click at [497, 175] on icon "Calendar" at bounding box center [497, 178] width 6 height 6
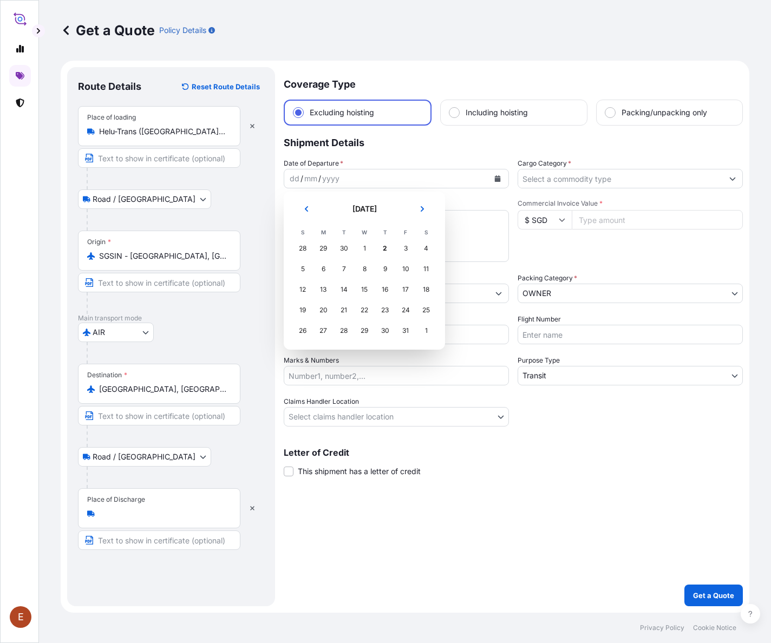
scroll to position [0, 0]
click at [382, 251] on div "2" at bounding box center [384, 248] width 19 height 19
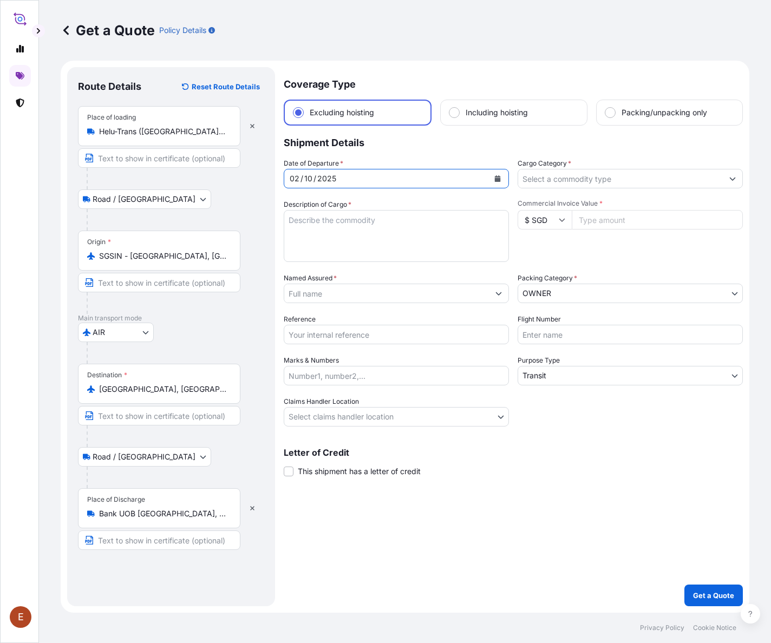
click at [513, 180] on input "Cargo Category *" at bounding box center [620, 178] width 205 height 19
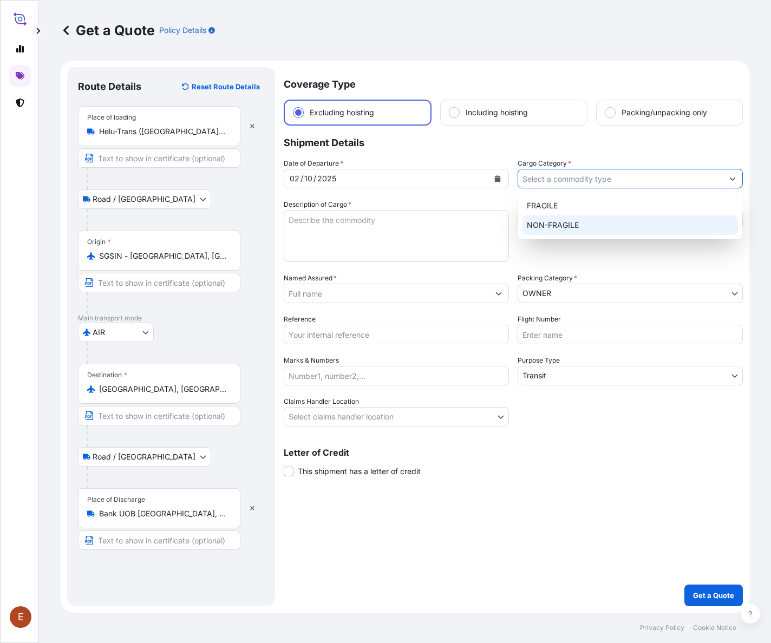
click at [513, 232] on div "NON-FRAGILE" at bounding box center [630, 225] width 215 height 19
type input "NON-FRAGILE"
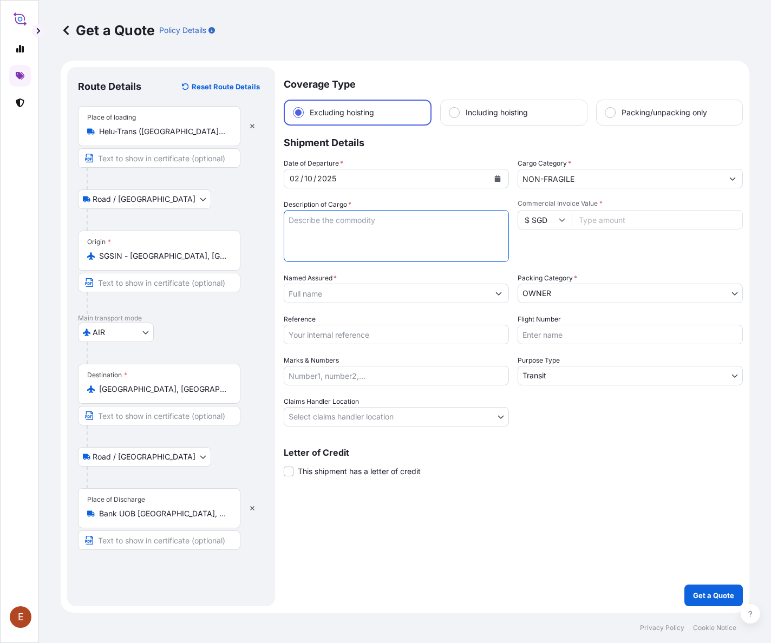
click at [351, 223] on textarea "Description of Cargo *" at bounding box center [396, 236] width 225 height 52
click at [323, 239] on textarea "Transit via Air" at bounding box center [396, 236] width 225 height 52
click at [311, 241] on textarea "Transit via Air Item:" at bounding box center [396, 236] width 225 height 52
paste textarea "Esmond Low Big Catch 170cm x 130cm Acrylic on canvas"
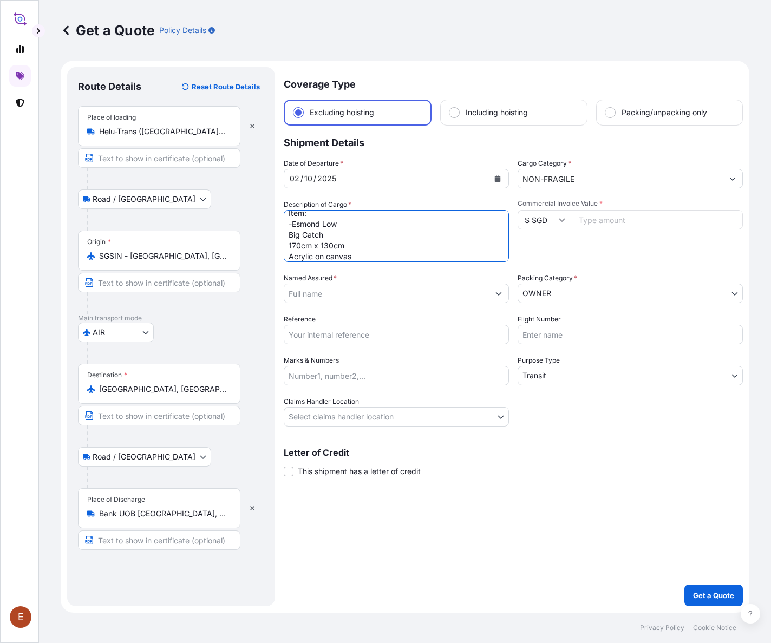
click at [289, 237] on textarea "Transit via Air Item: -Esmond Low Big Catch 170cm x 130cm Acrylic on canvas" at bounding box center [396, 236] width 225 height 52
click at [290, 223] on textarea "Transit via Air Item: -Esmond Low Big Catch 170cm x 130cm Acrylic on canvas" at bounding box center [396, 236] width 225 height 52
click at [290, 230] on textarea "Transit via Air Item: -Esmond Low Big Catch 170cm x 130cm Acrylic on canvas" at bounding box center [396, 236] width 225 height 52
click at [286, 237] on textarea "Transit via Air Item: -Esmond Low, Big Catch 170cm x 130cm Acrylic on canvas" at bounding box center [396, 236] width 225 height 52
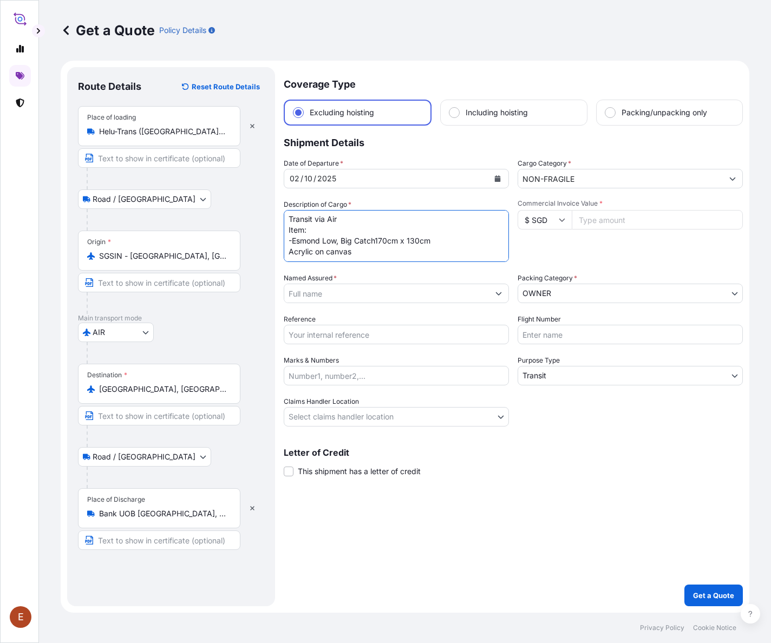
scroll to position [1, 0]
click at [286, 252] on textarea "Transit via Air Item: -Esmond Low, Big Catch, 170cm x 130cm Acrylic on canvas" at bounding box center [396, 236] width 225 height 52
click at [334, 251] on textarea "Transit via Air Item: -Esmond Low, Big Catch, 170cm x 130cm, Acrylic on canvas" at bounding box center [396, 236] width 225 height 52
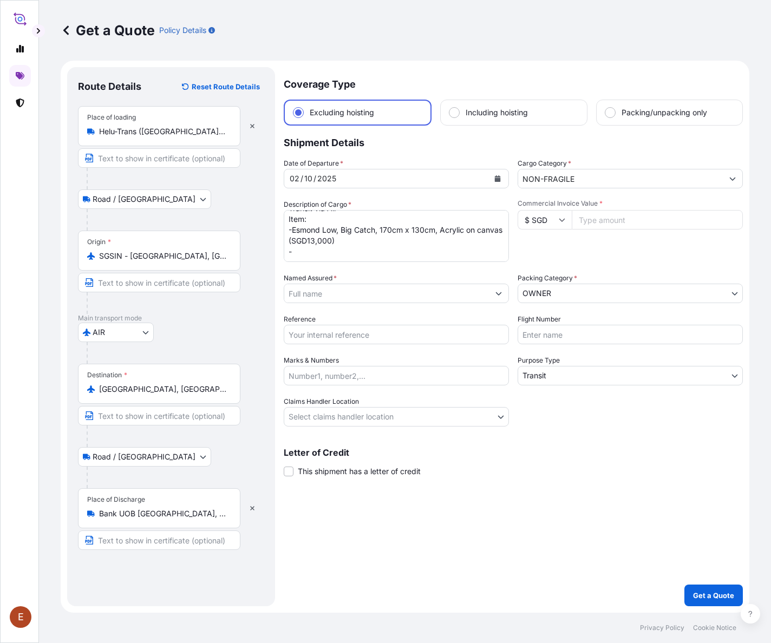
click at [299, 251] on textarea "Transit via Air Item: -Esmond Low, Big Catch, 170cm x 130cm, Acrylic on canvas …" at bounding box center [396, 236] width 225 height 52
paste textarea "[PERSON_NAME] Supertrees 130cm x 105cm Acrylic on linen"
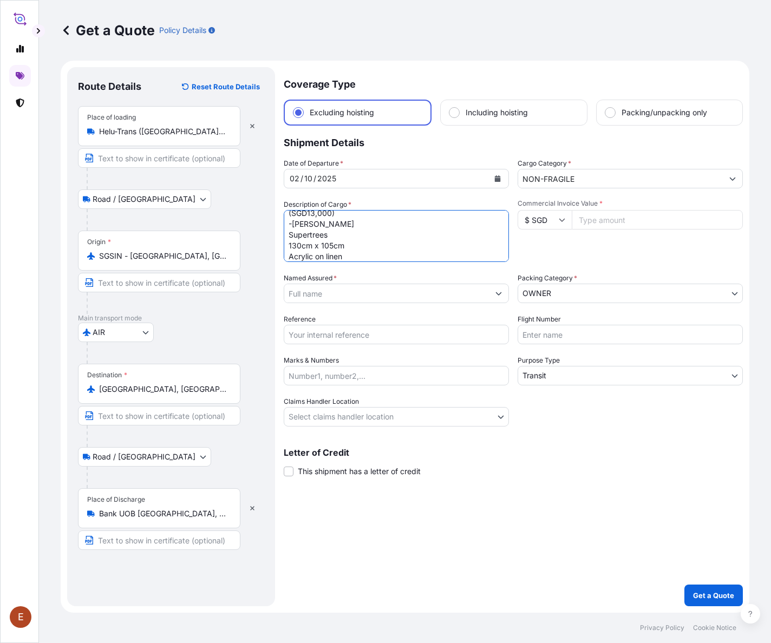
click at [286, 254] on textarea "Transit via Air Item: -Esmond Low, Big Catch, 170cm x 130cm, Acrylic on canvas …" at bounding box center [396, 236] width 225 height 52
click at [343, 241] on textarea "Transit via Air Item: -Esmond Low, Big Catch, 170cm x 130cm, Acrylic on canvas …" at bounding box center [396, 236] width 225 height 52
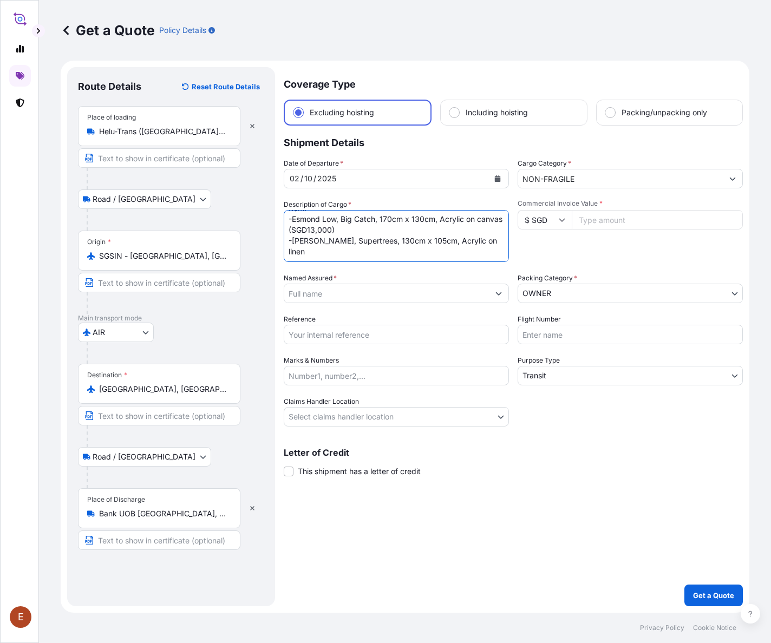
click at [291, 243] on textarea "Transit via Air Item: -Esmond Low, Big Catch, 170cm x 130cm, Acrylic on canvas …" at bounding box center [396, 236] width 225 height 52
click at [317, 247] on textarea "Transit via Air Item: -Esmond Low, Big Catch, 170cm x 130cm, Acrylic on canvas …" at bounding box center [396, 236] width 225 height 52
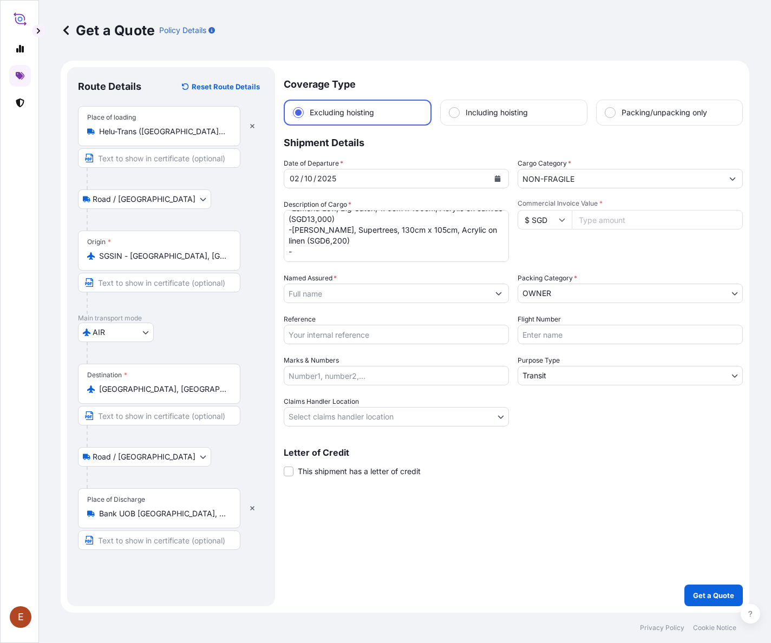
click at [314, 260] on textarea "Transit via Air Item: -Esmond Low, Big Catch, 170cm x 130cm, Acrylic on canvas …" at bounding box center [396, 236] width 225 height 52
paste textarea "[PERSON_NAME]’s Home 150cm x 150cm Oil/acrylic on canvas"
click at [289, 257] on textarea "Transit via Air Item: -Esmond Low, Big Catch, 170cm x 130cm, Acrylic on canvas …" at bounding box center [396, 236] width 225 height 52
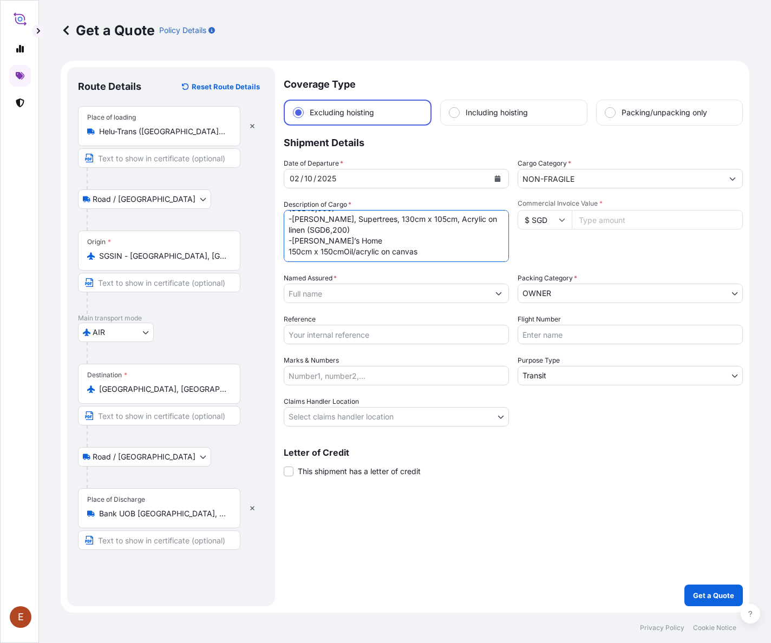
scroll to position [55, 0]
click at [363, 243] on textarea "Transit via Air Item: -Esmond Low, Big Catch, 170cm x 130cm, Acrylic on canvas …" at bounding box center [396, 236] width 225 height 52
click at [358, 224] on textarea "Transit via Air Item: -Esmond Low, Big Catch, 170cm x 130cm, Acrylic on canvas …" at bounding box center [396, 236] width 225 height 52
click at [388, 250] on textarea "Transit via Air Item: -Esmond Low, Big Catch, 170cm x 130cm, Acrylic on canvas …" at bounding box center [396, 236] width 225 height 52
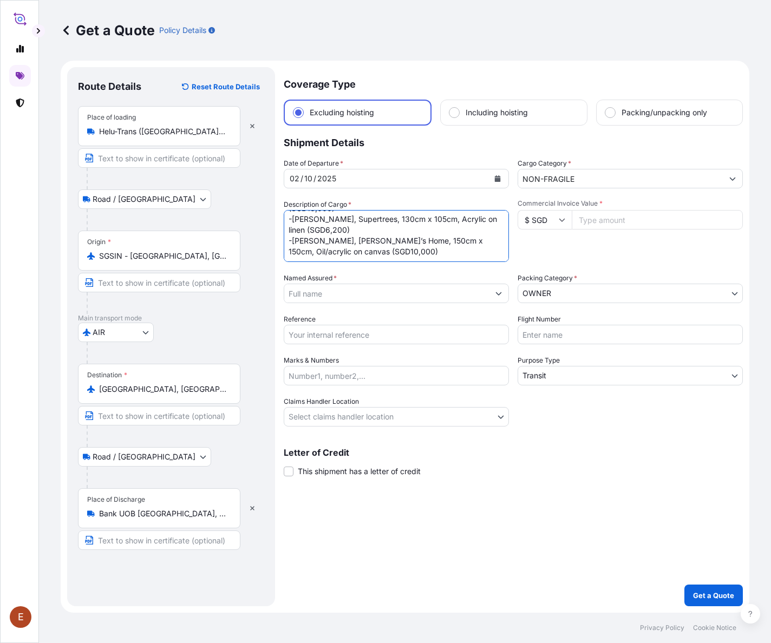
type textarea "Transit via Air Item: -Esmond Low, Big Catch, 170cm x 130cm, Acrylic on canvas …"
click at [513, 218] on input "Commercial Invoice Value *" at bounding box center [657, 219] width 171 height 19
type input "29200"
click at [388, 337] on input "Reference" at bounding box center [396, 334] width 225 height 19
click at [317, 324] on div "Reference" at bounding box center [396, 329] width 225 height 30
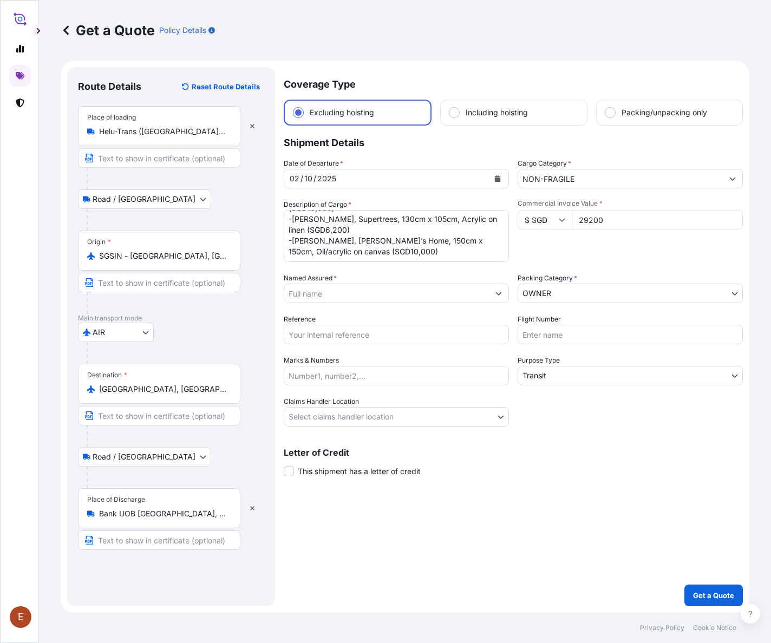
click at [316, 331] on input "Reference" at bounding box center [396, 334] width 225 height 19
paste input "AMIM253882YCZL"
type input "AMIM253882YCZL"
click at [329, 286] on input "Named Assured *" at bounding box center [386, 293] width 205 height 19
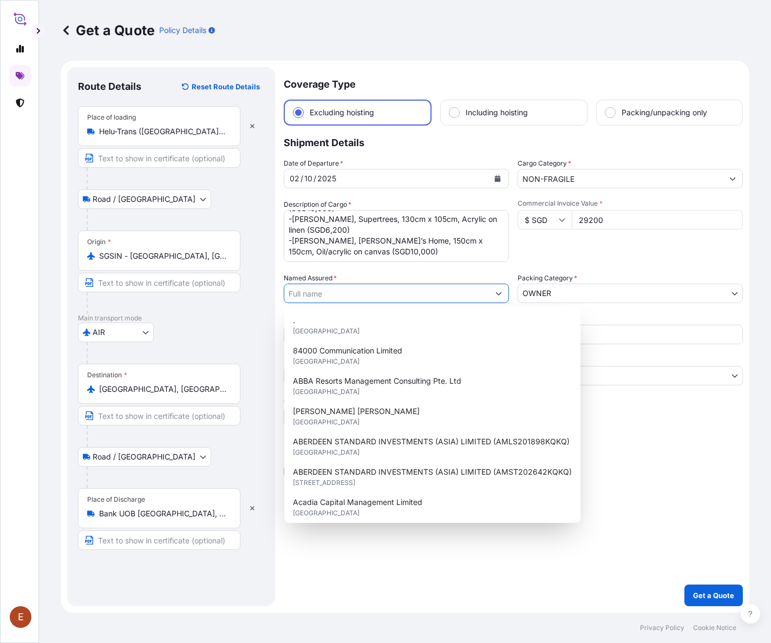
paste input "AMIM253882YCZL"
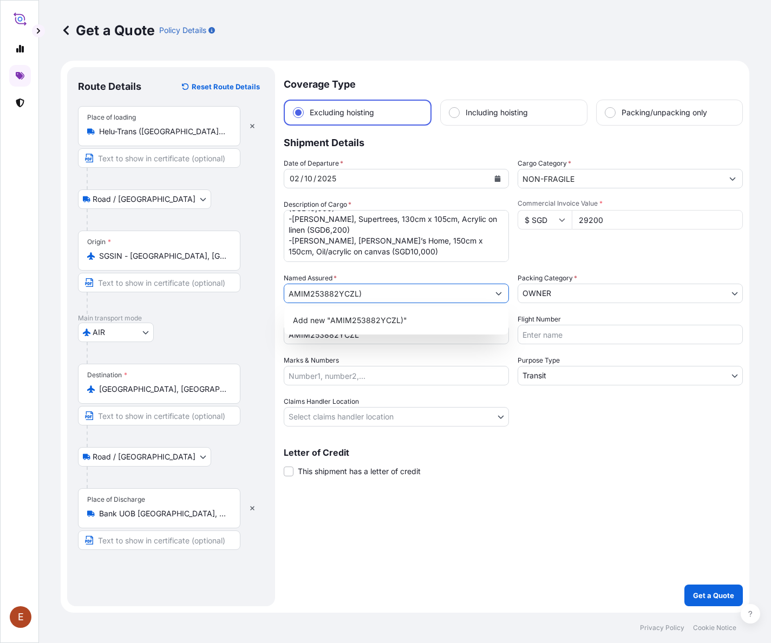
click at [289, 292] on input "AMIM253882YCZL)" at bounding box center [386, 293] width 205 height 19
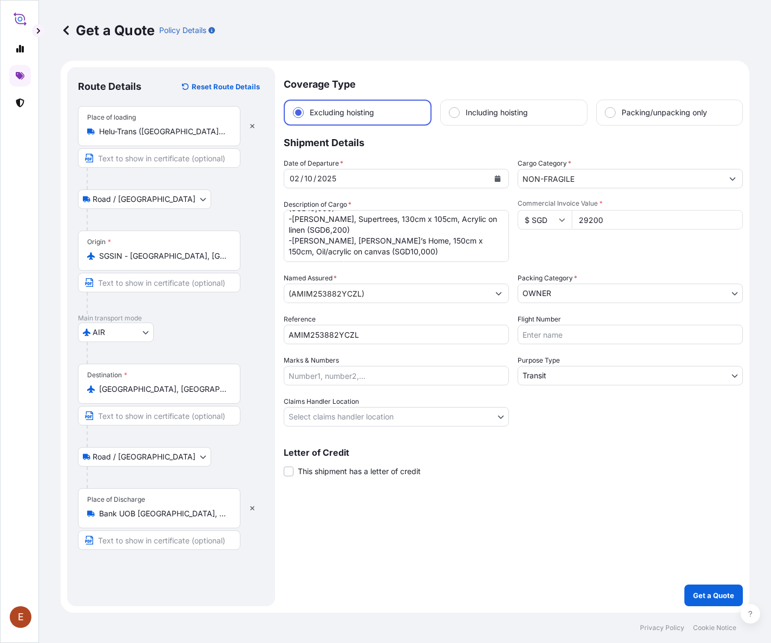
click at [289, 291] on input "(AMIM253882YCZL)" at bounding box center [386, 293] width 205 height 19
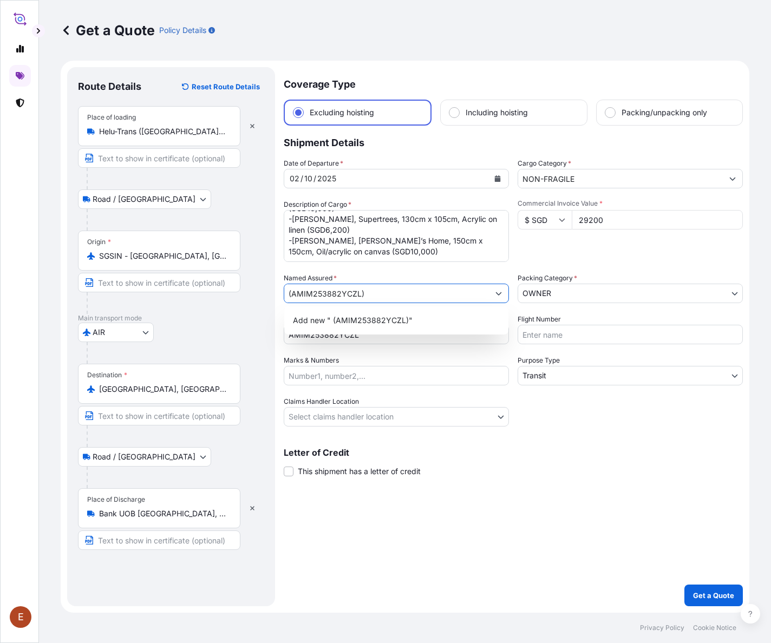
click at [285, 292] on input "(AMIM253882YCZL)" at bounding box center [386, 293] width 205 height 19
paste input "United Overseas Bank Limited"
type input "United Overseas Bank Limited (AMIM253882YCZL)"
click at [343, 412] on body "1 option available. E Get a Quote Policy Details Route Details Reset Route Deta…" at bounding box center [385, 321] width 771 height 643
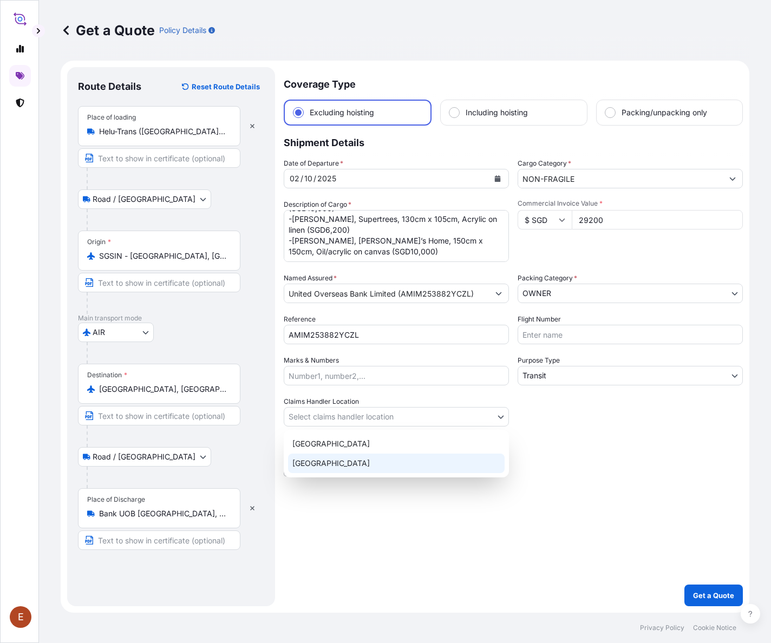
click at [335, 468] on div "[GEOGRAPHIC_DATA]" at bounding box center [396, 463] width 217 height 19
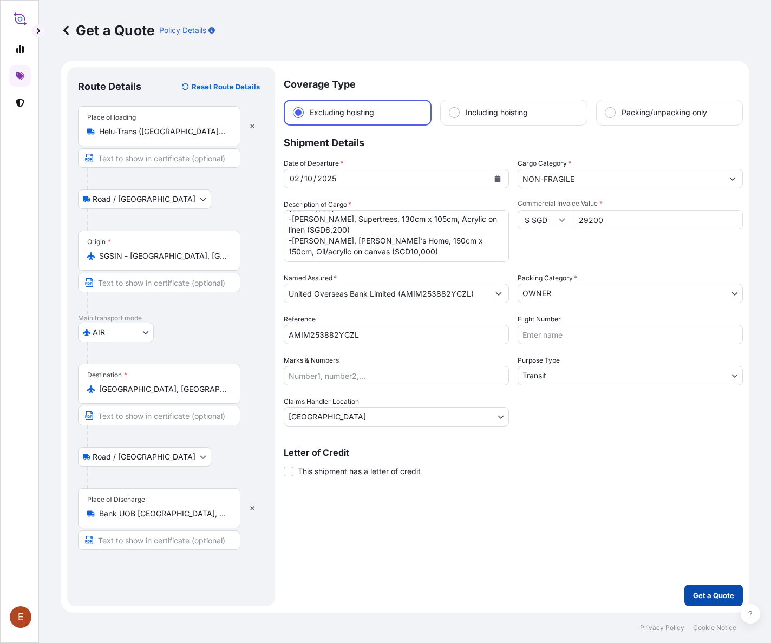
click at [513, 482] on button "Get a Quote" at bounding box center [713, 596] width 58 height 22
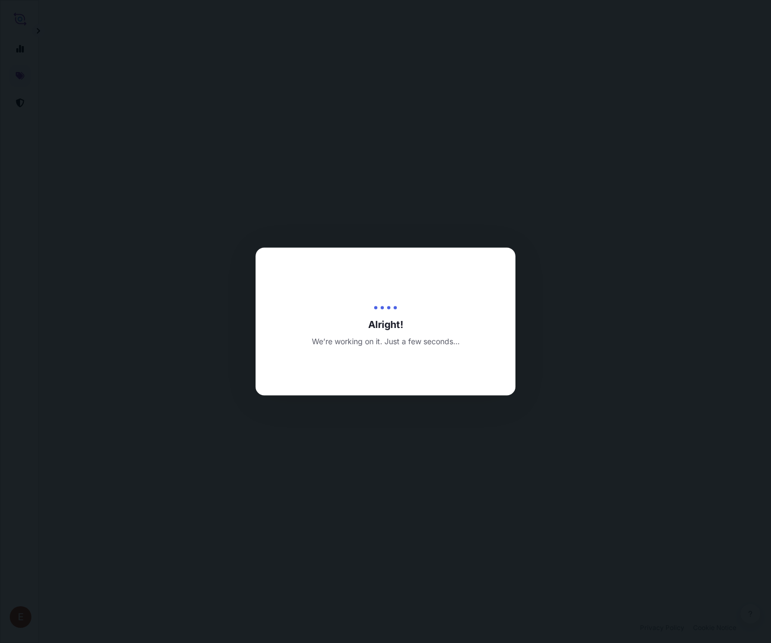
select select "Road / [GEOGRAPHIC_DATA]"
select select "AIR"
select select "Road / [GEOGRAPHIC_DATA]"
select select "Transit"
select select "[GEOGRAPHIC_DATA]"
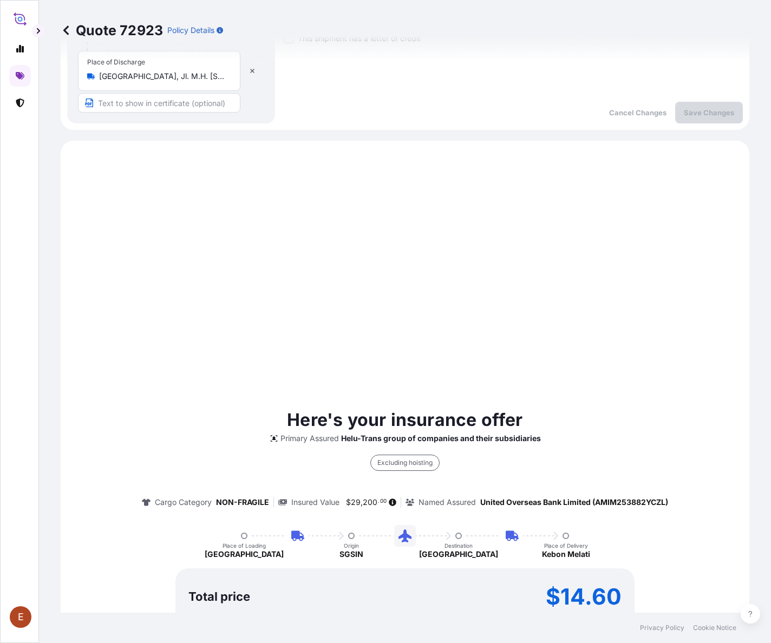
scroll to position [758, 0]
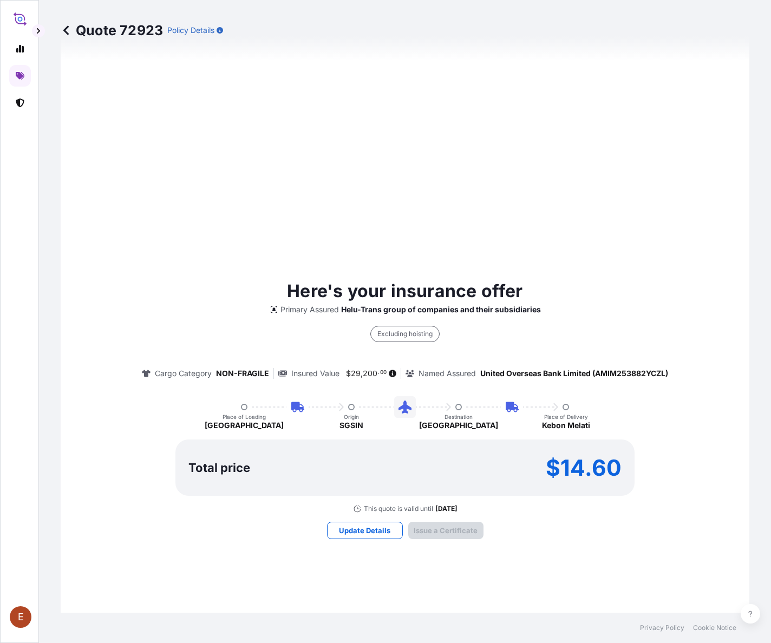
type input "[DATE]"
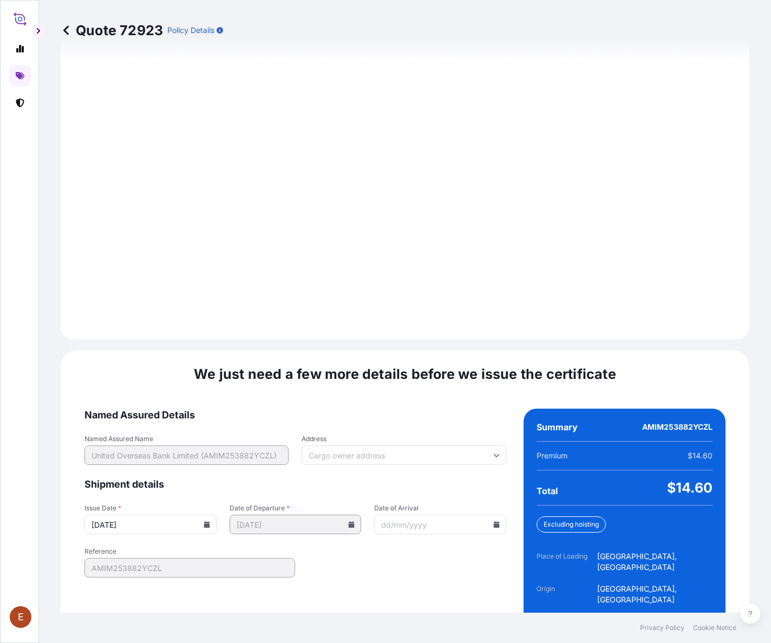
scroll to position [1456, 0]
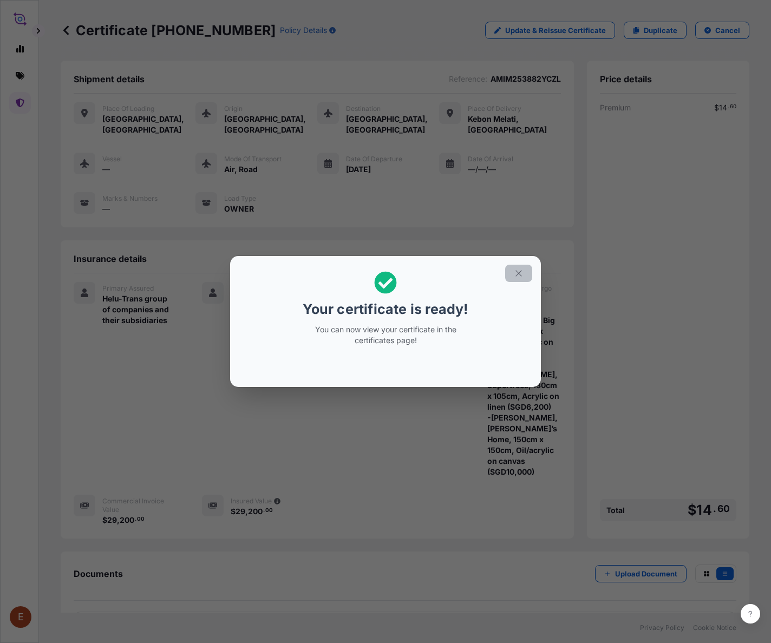
click at [513, 265] on button "button" at bounding box center [518, 273] width 27 height 17
click at [245, 436] on div "Your certificate is ready! You can now view your certificate in the certificate…" at bounding box center [385, 321] width 771 height 643
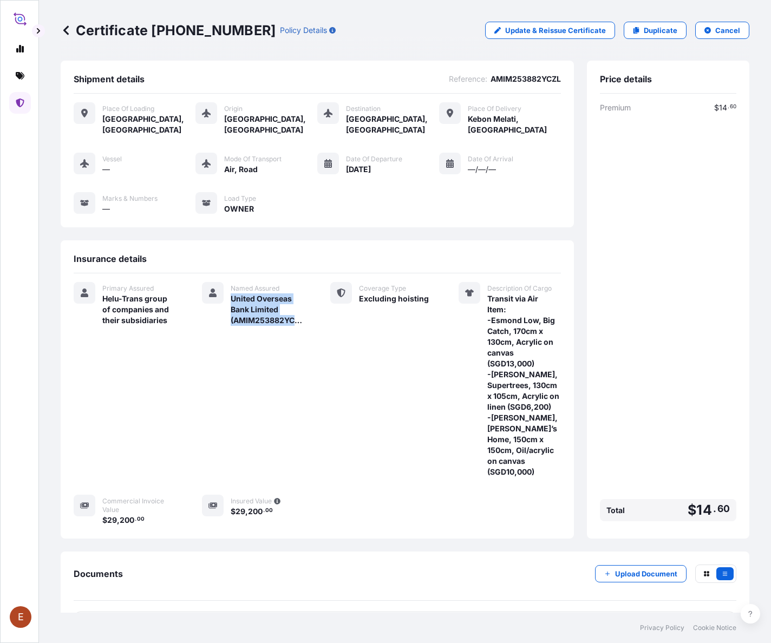
drag, startPoint x: 265, startPoint y: 298, endPoint x: 388, endPoint y: 308, distance: 123.3
click at [388, 308] on div "Primary Assured Helu-Trans group of companies and their subsidiaries Named Assu…" at bounding box center [317, 404] width 487 height 244
copy span "United Overseas Bank Limited (AMIM253882YCZL)"
click at [513, 482] on link "PDF Certificate [DATE]" at bounding box center [405, 626] width 663 height 28
click at [513, 482] on p "Upload Document" at bounding box center [646, 574] width 62 height 11
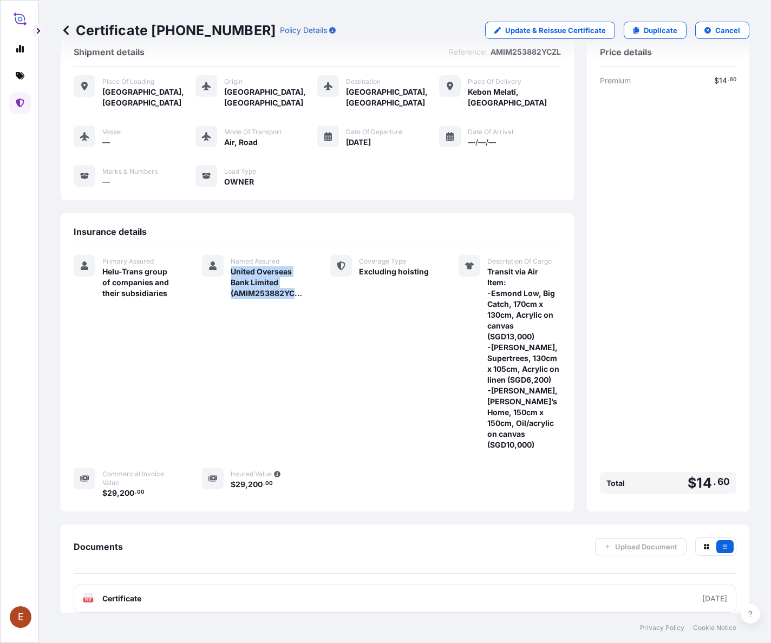
scroll to position [35, 0]
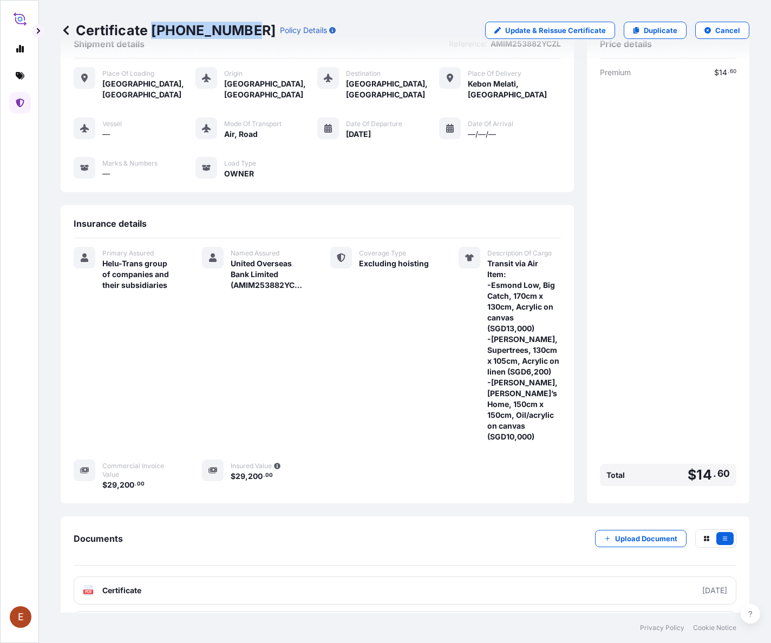
drag, startPoint x: 155, startPoint y: 31, endPoint x: 244, endPoint y: 32, distance: 88.8
click at [244, 32] on p "Certificate [PHONE_NUMBER]" at bounding box center [168, 30] width 215 height 17
copy p "[PHONE_NUMBER]"
drag, startPoint x: 465, startPoint y: 435, endPoint x: 467, endPoint y: 407, distance: 28.2
click at [304, 460] on div "Insured Value $ 29 , 200 . 00" at bounding box center [253, 475] width 102 height 31
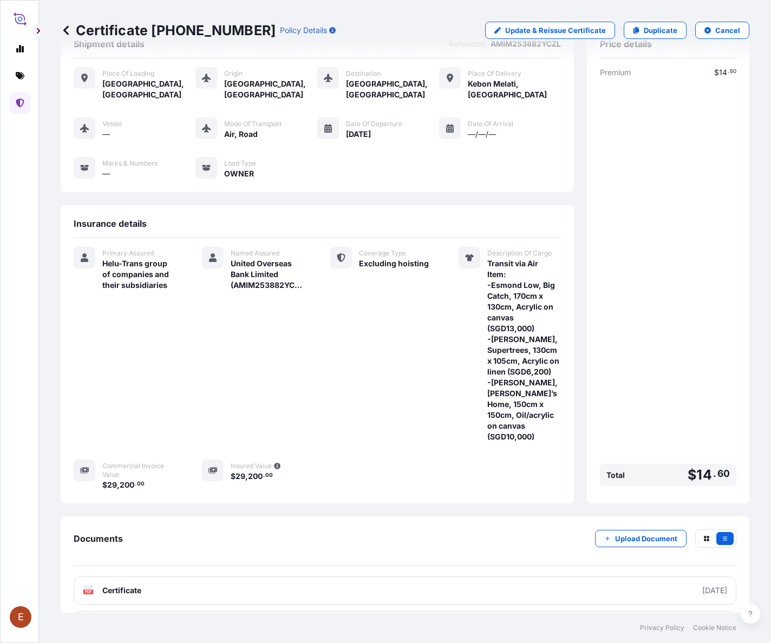
click at [513, 193] on div "Premium $ 14 . 60 Total $ 14 . 60" at bounding box center [668, 278] width 136 height 423
